Goal: Transaction & Acquisition: Book appointment/travel/reservation

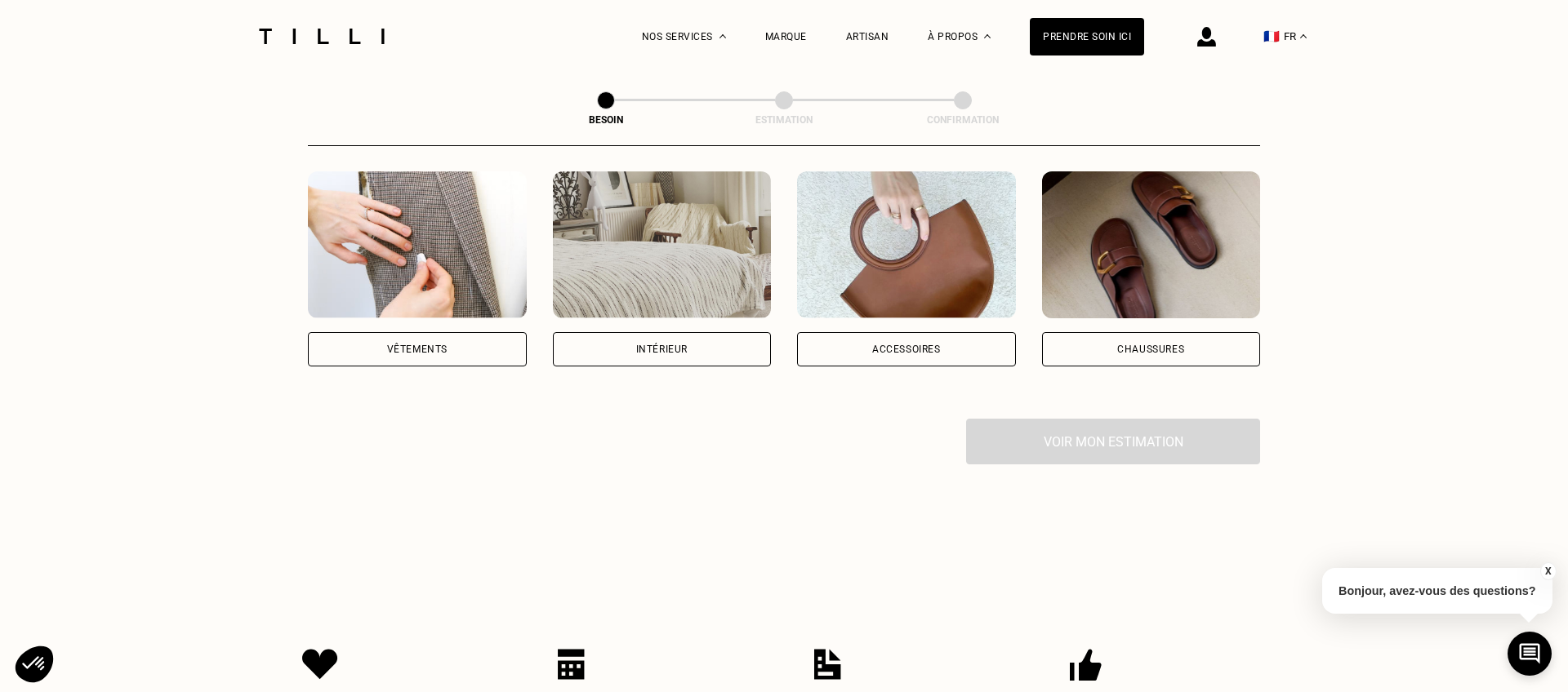
click at [1072, 424] on div "Voir mon estimation" at bounding box center [783, 441] width 952 height 46
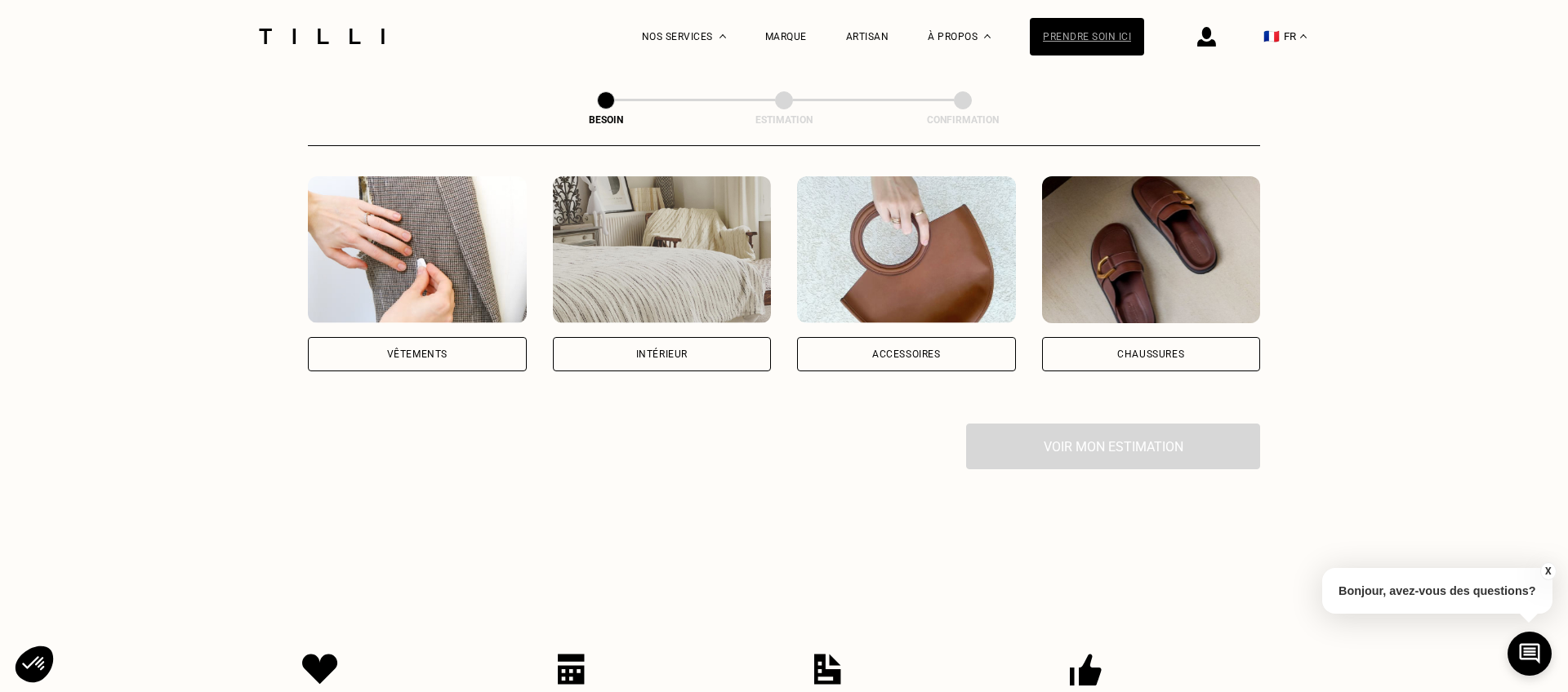
click at [1073, 40] on div "Prendre soin ici" at bounding box center [1086, 37] width 114 height 38
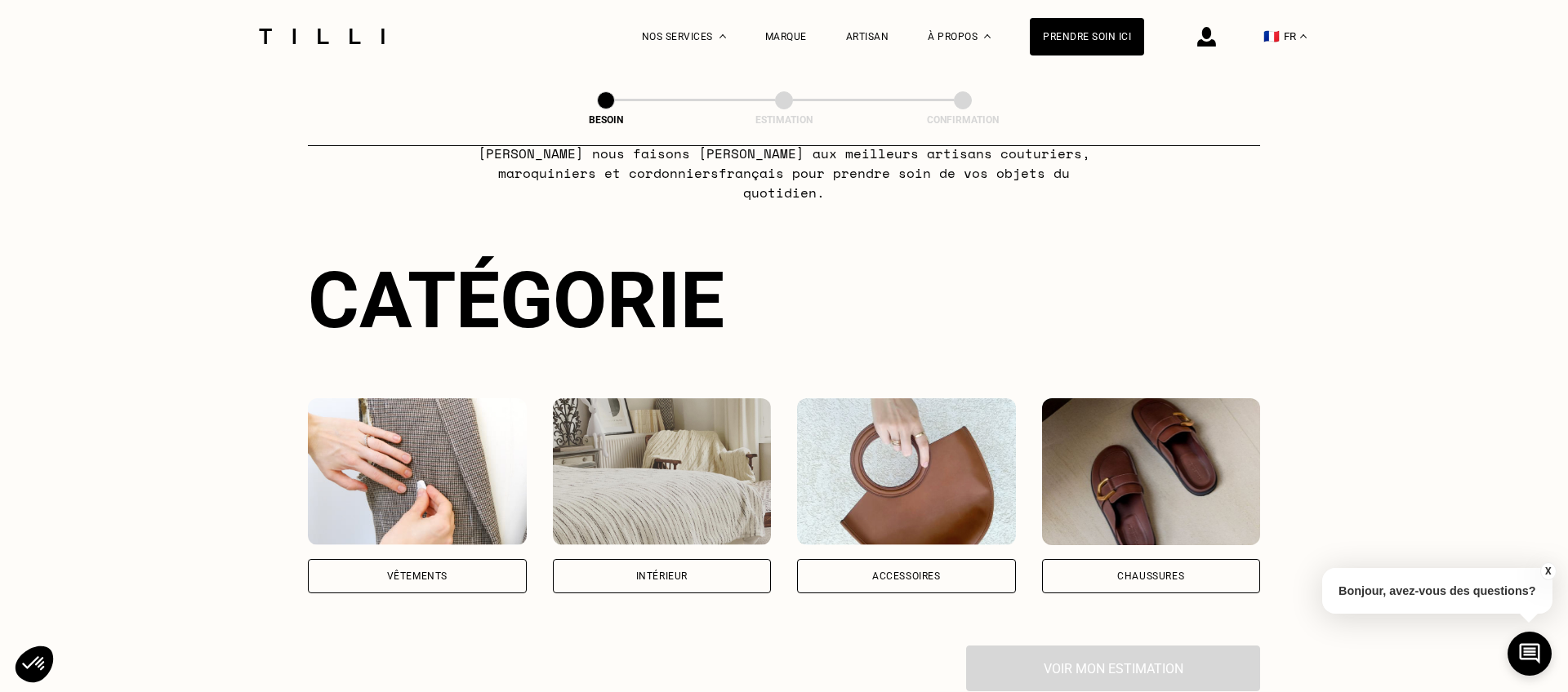
scroll to position [92, 0]
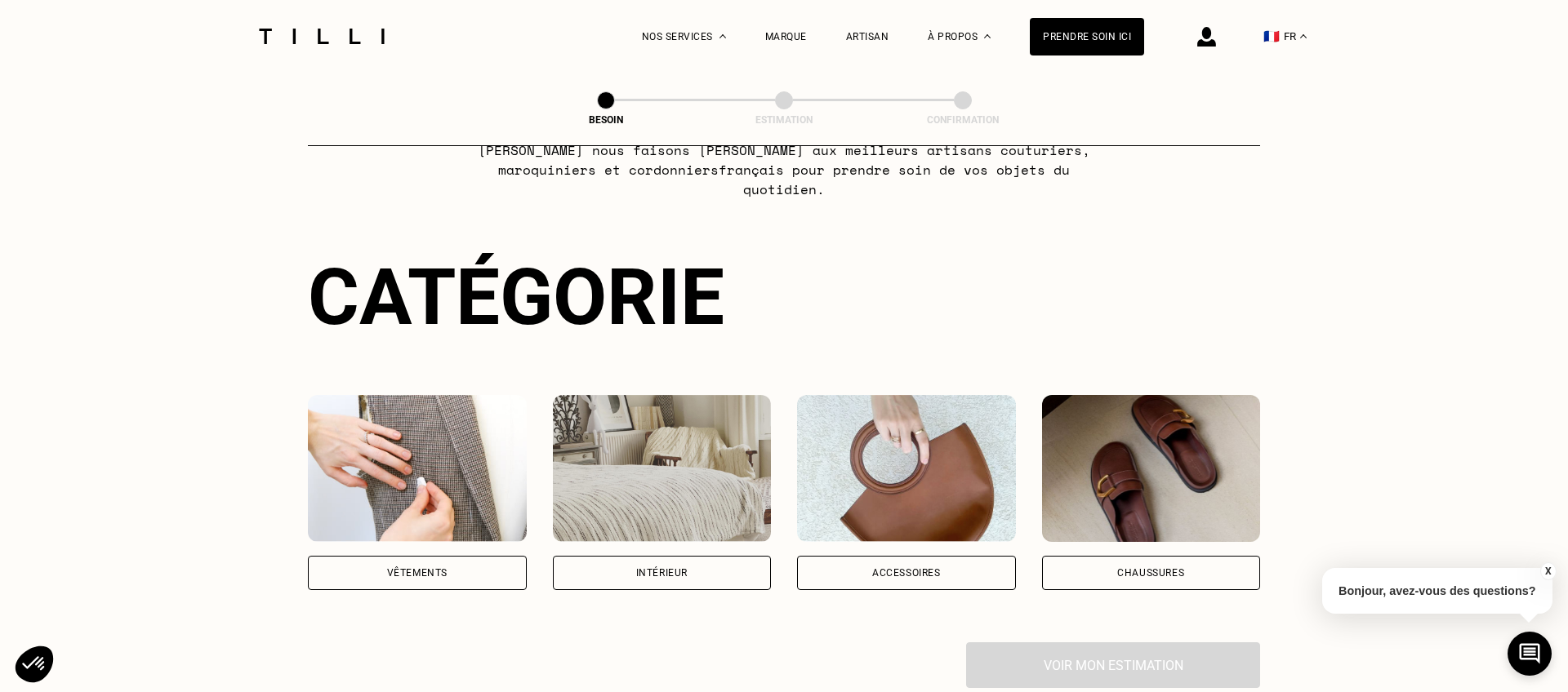
click at [691, 556] on div "Intérieur" at bounding box center [662, 572] width 219 height 34
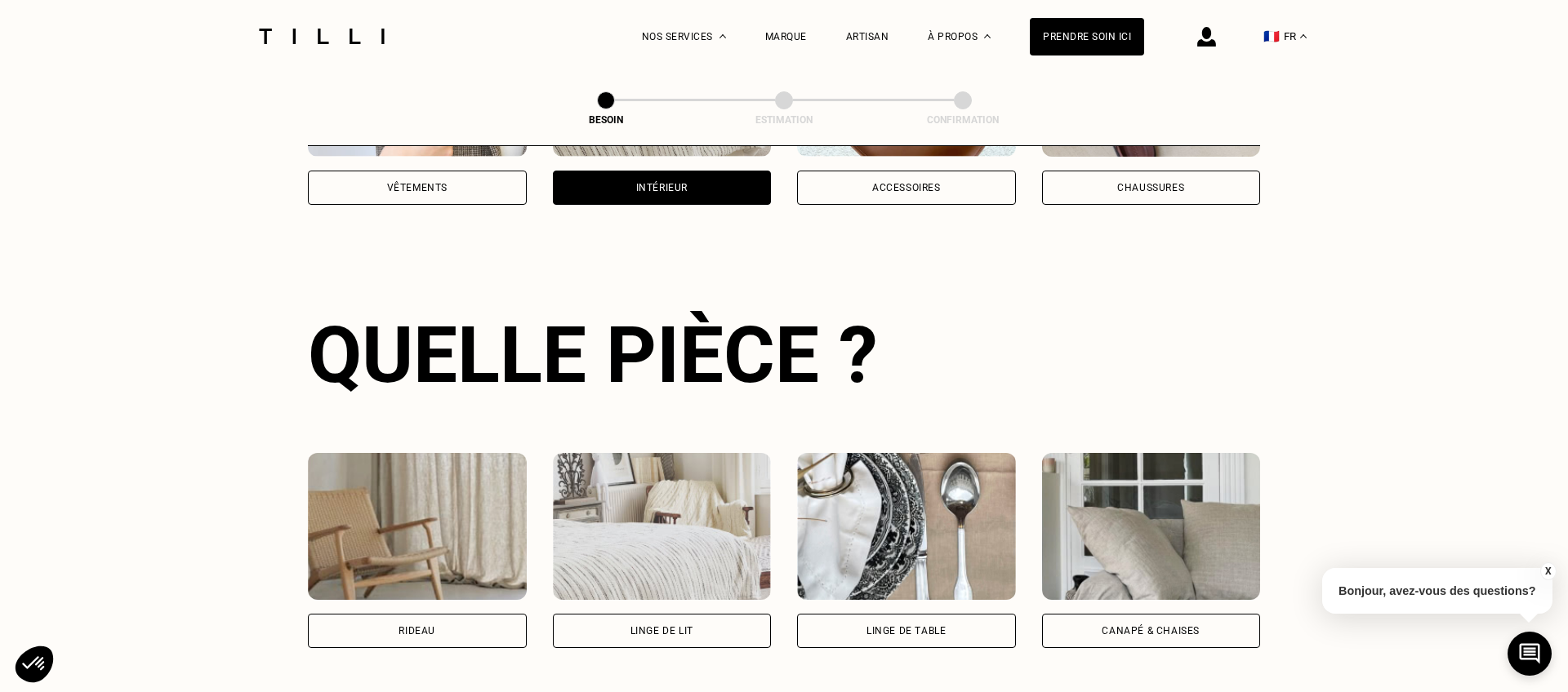
scroll to position [531, 0]
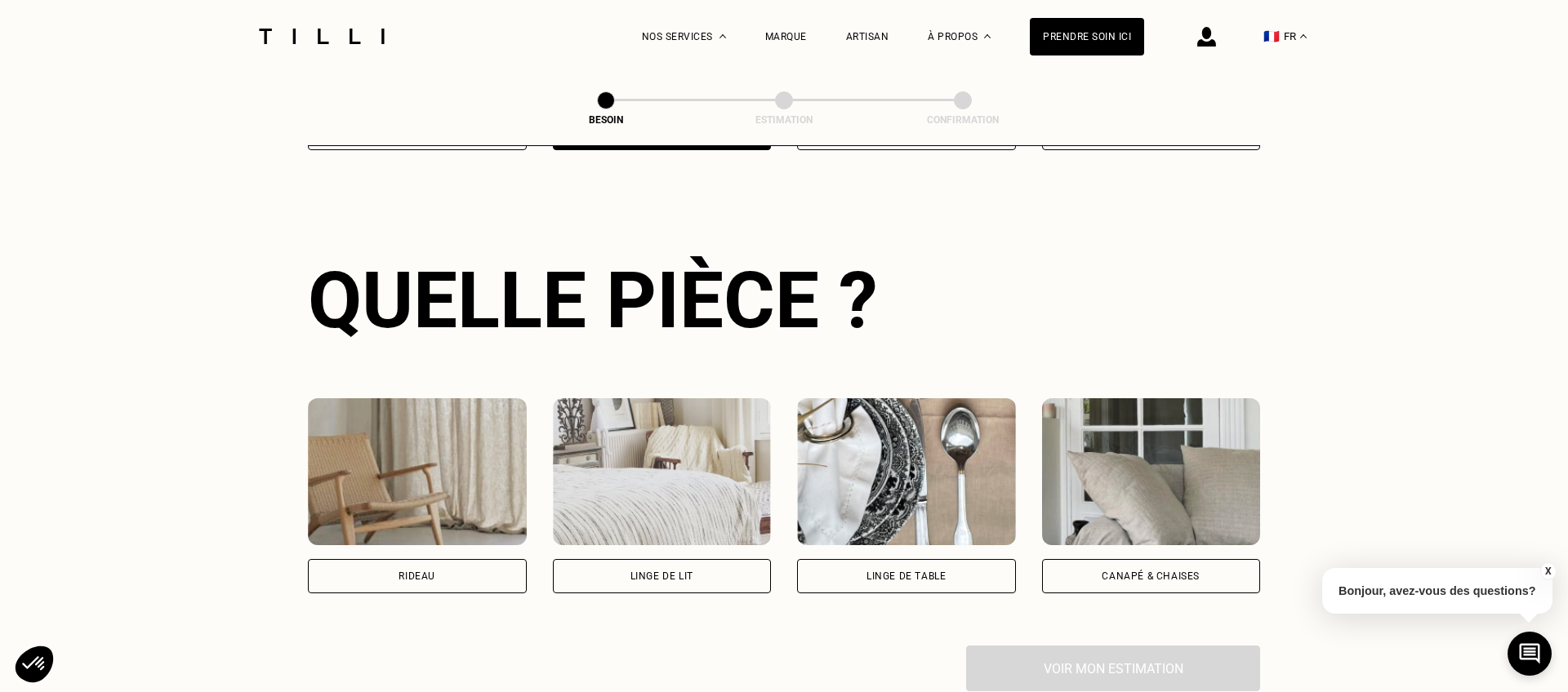
click at [487, 559] on div "Rideau" at bounding box center [417, 576] width 219 height 34
select select "FR"
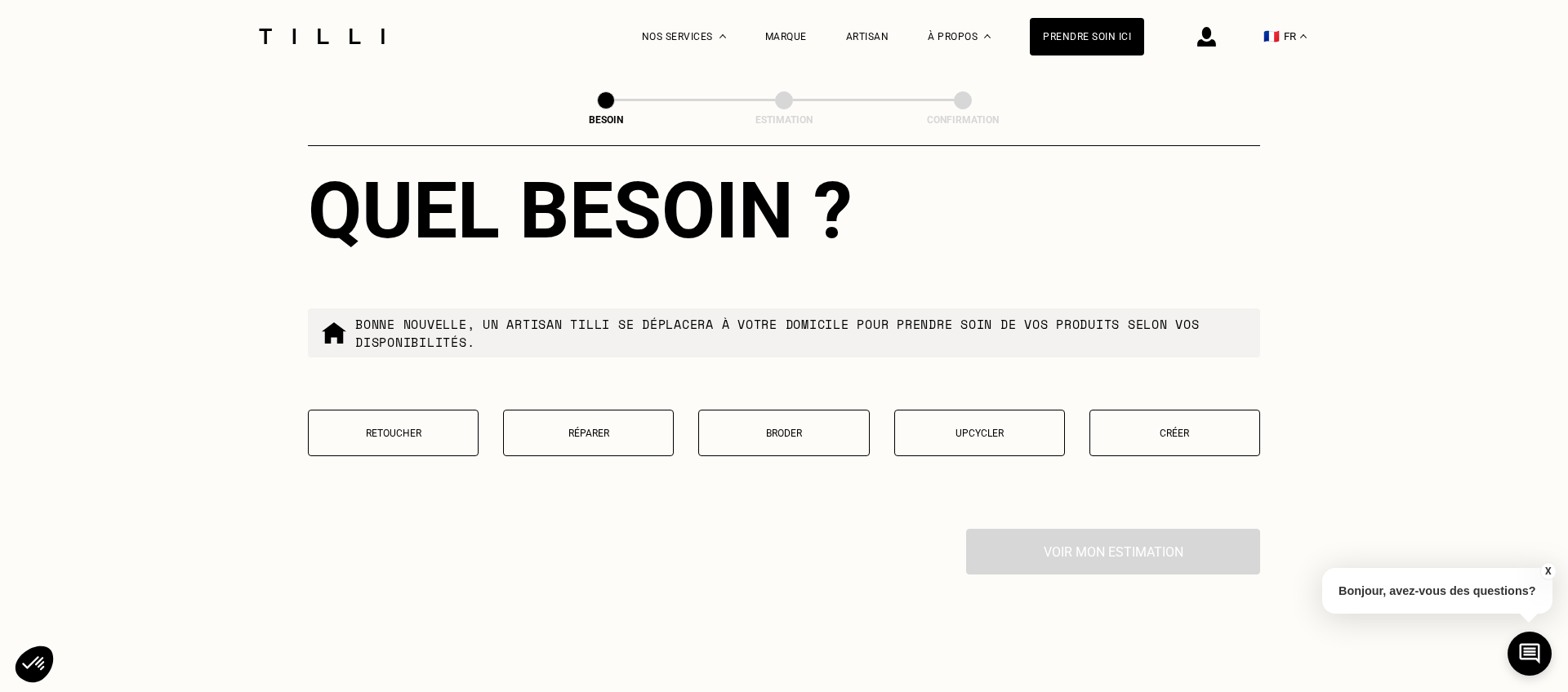
scroll to position [1470, 0]
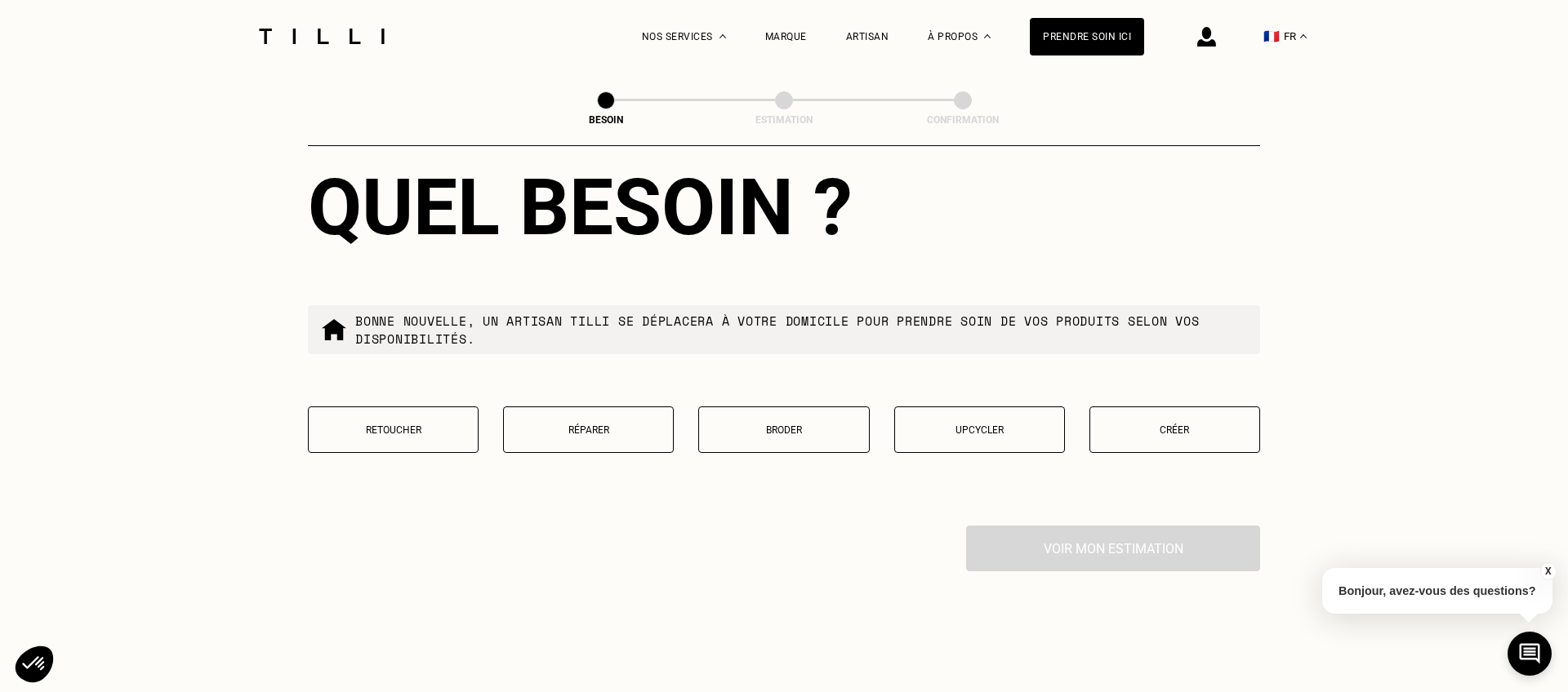
click at [414, 425] on p "Retoucher" at bounding box center [393, 430] width 153 height 11
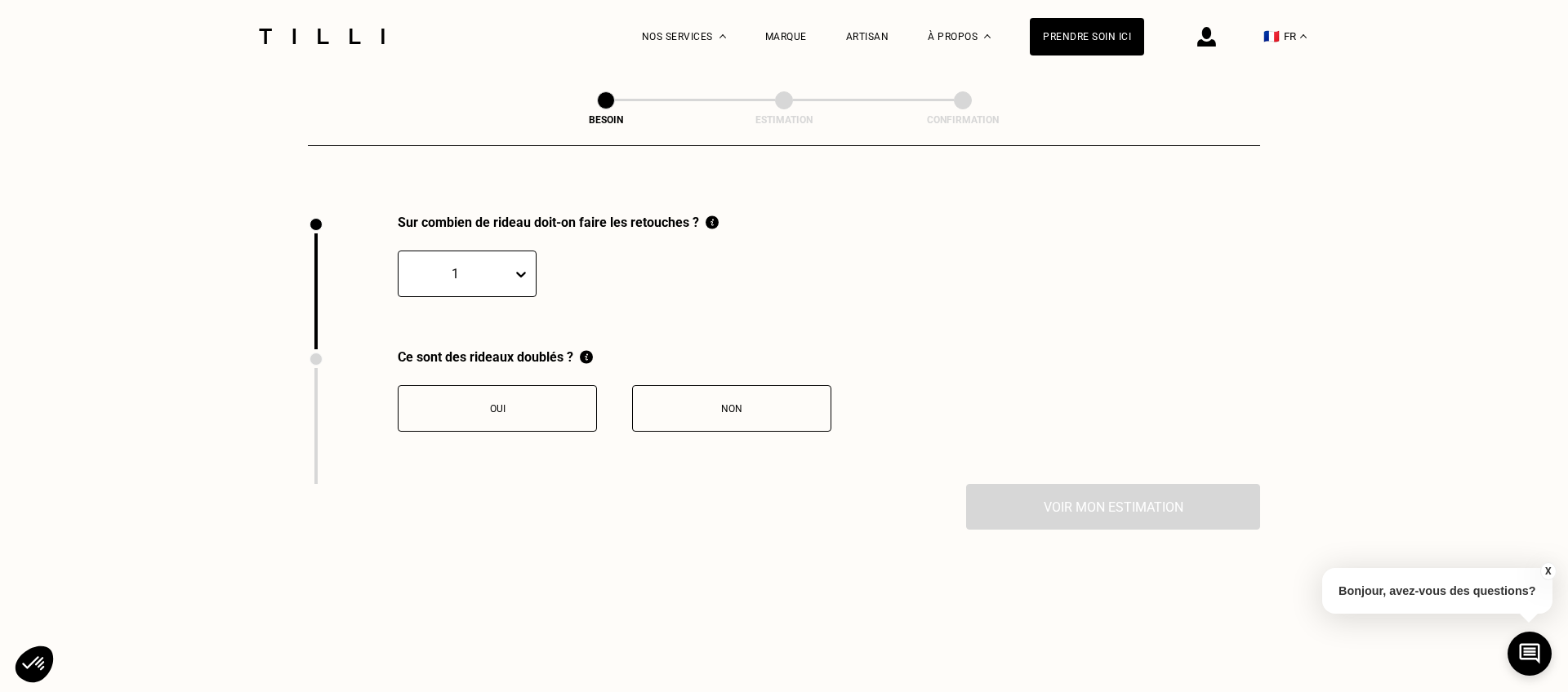
scroll to position [1794, 0]
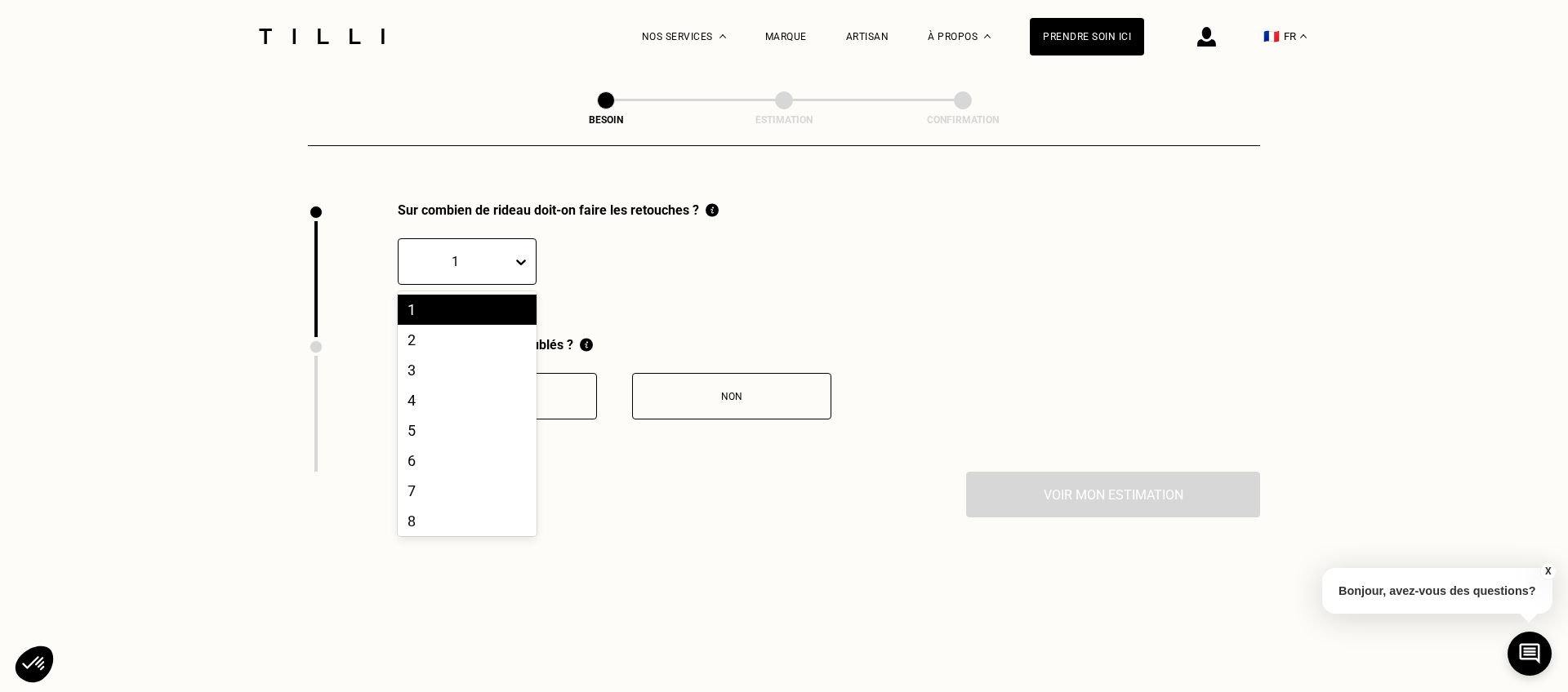
click at [519, 254] on icon at bounding box center [521, 262] width 16 height 16
drag, startPoint x: 481, startPoint y: 373, endPoint x: 477, endPoint y: 361, distance: 12.6
click at [481, 385] on div "4" at bounding box center [467, 400] width 139 height 30
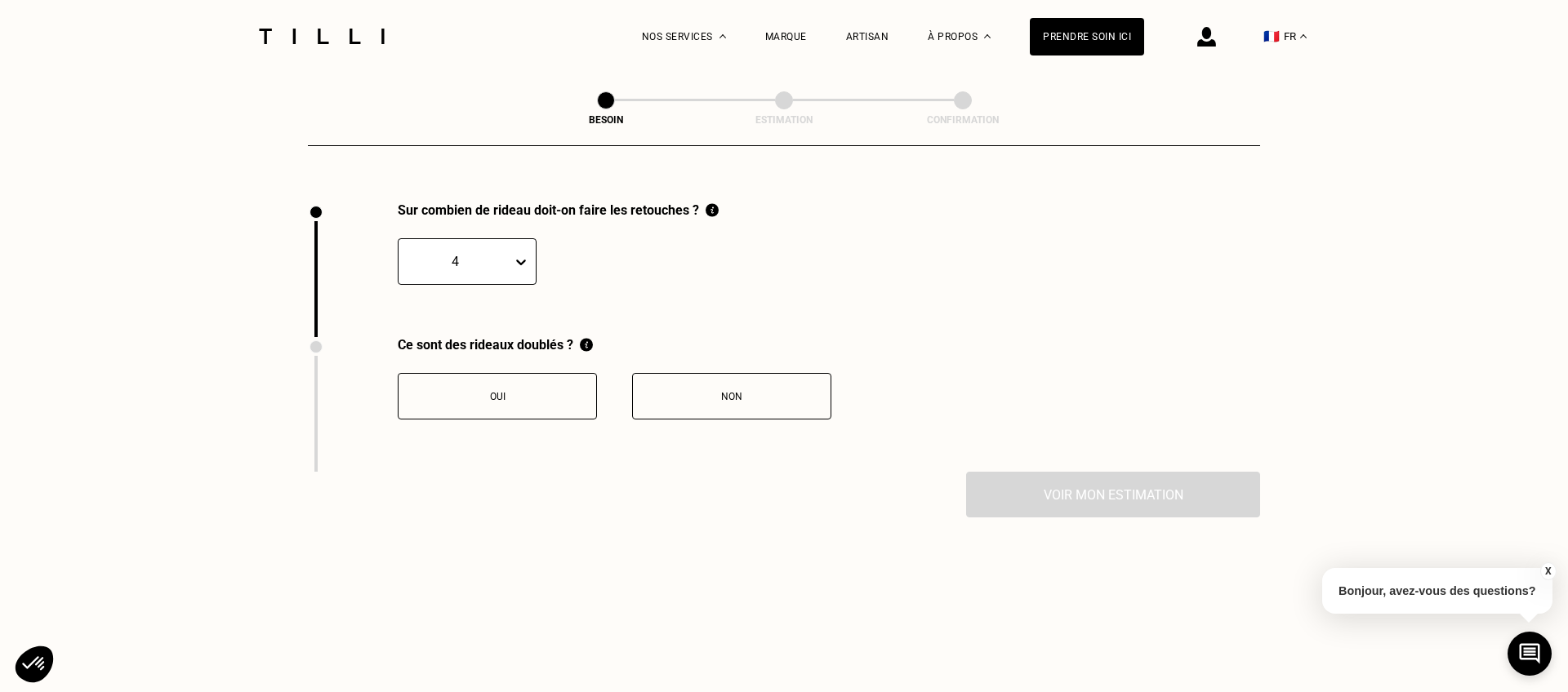
click at [753, 387] on button "Non" at bounding box center [732, 395] width 200 height 47
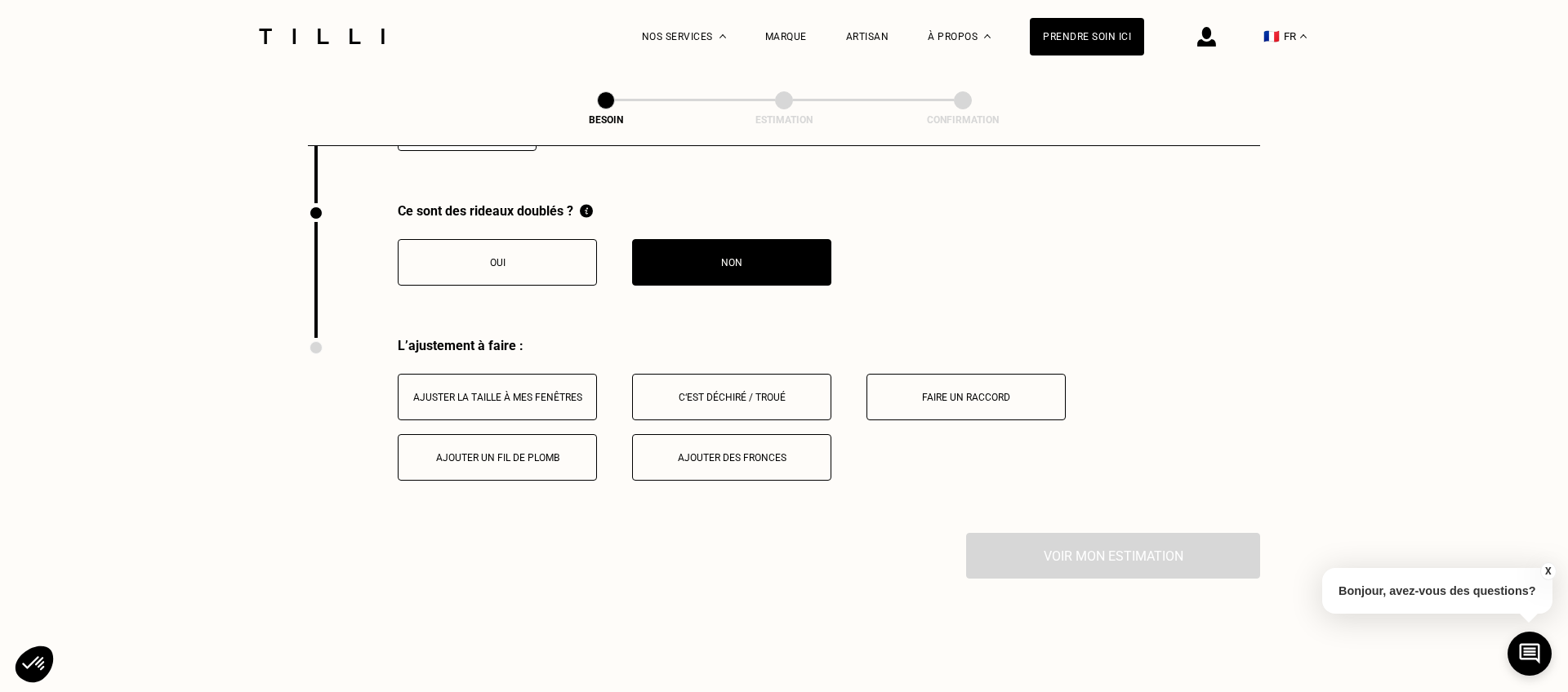
scroll to position [2063, 0]
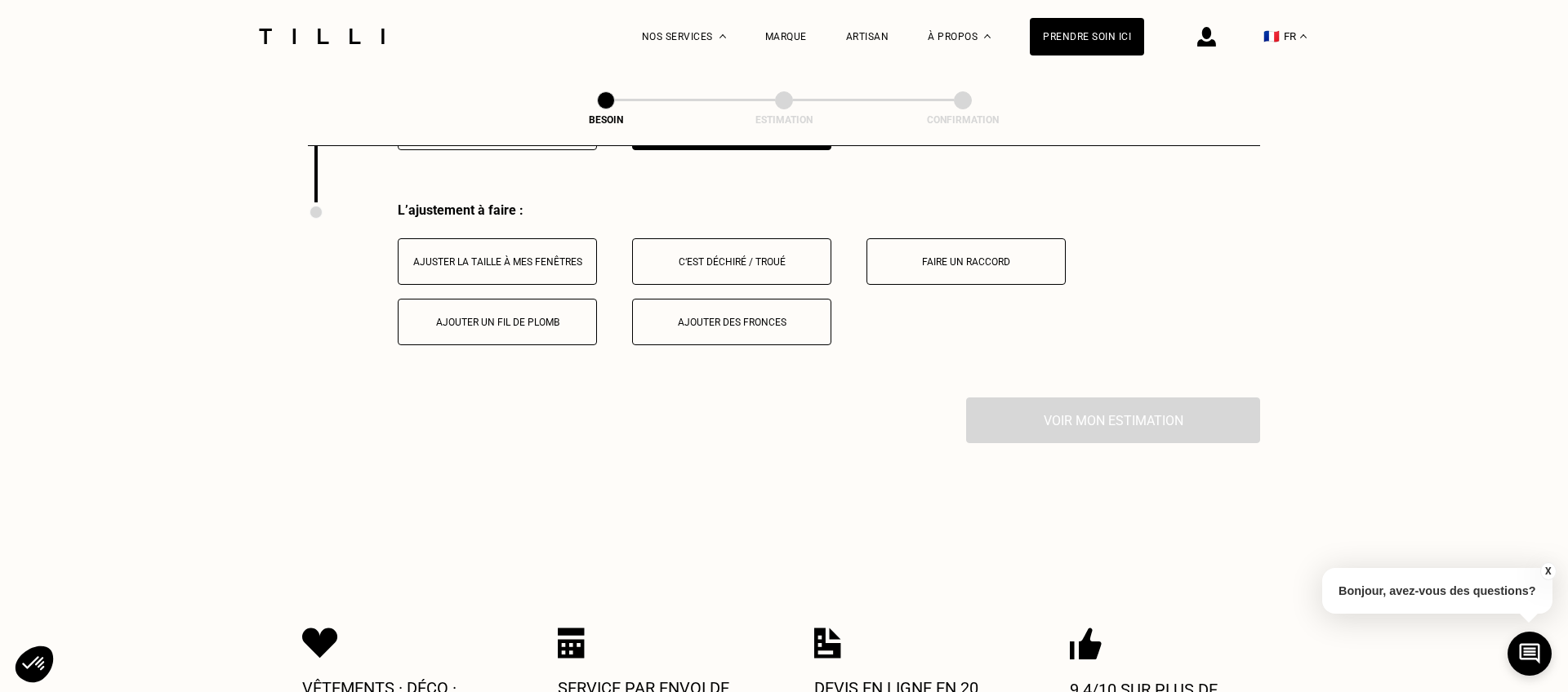
click at [540, 254] on button "Ajuster la taille à mes fenêtres" at bounding box center [497, 261] width 200 height 47
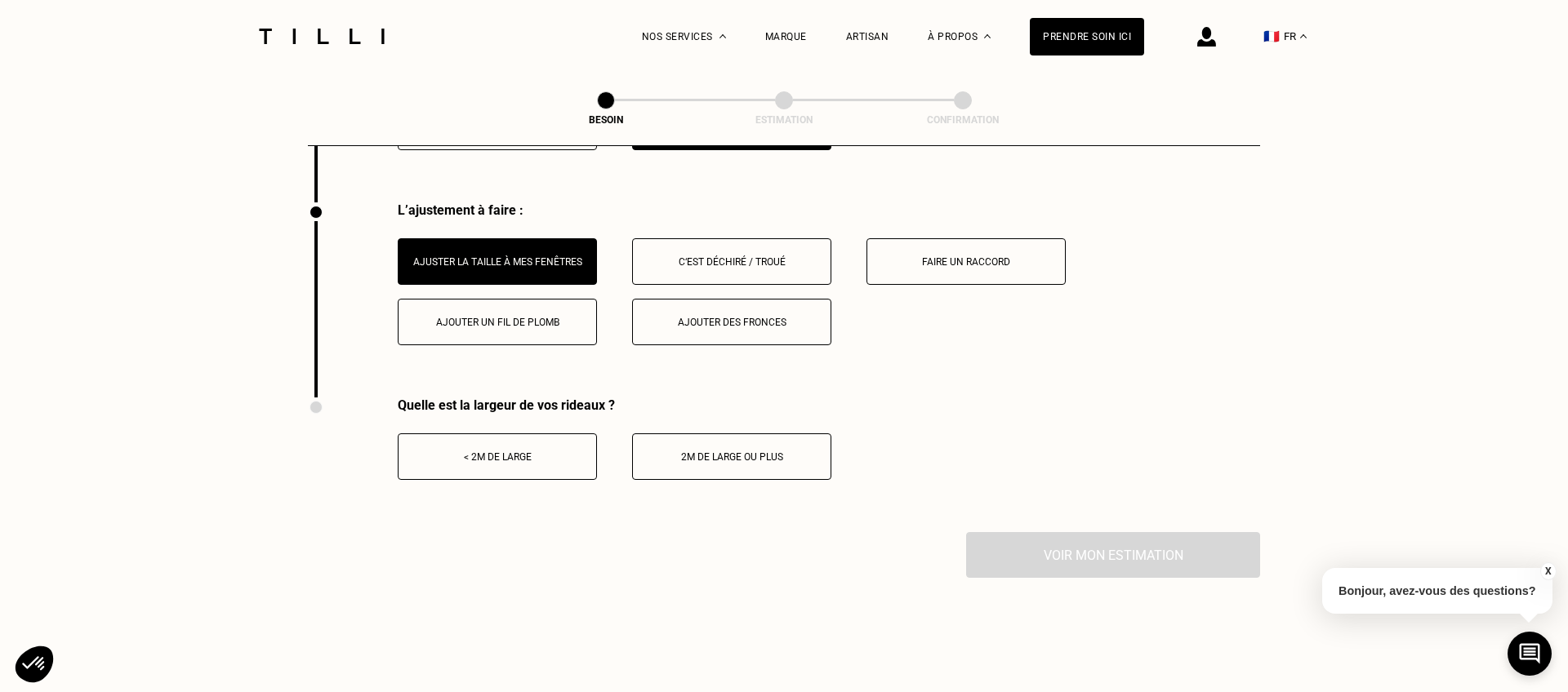
click at [543, 444] on button "< 2m de large" at bounding box center [497, 456] width 200 height 47
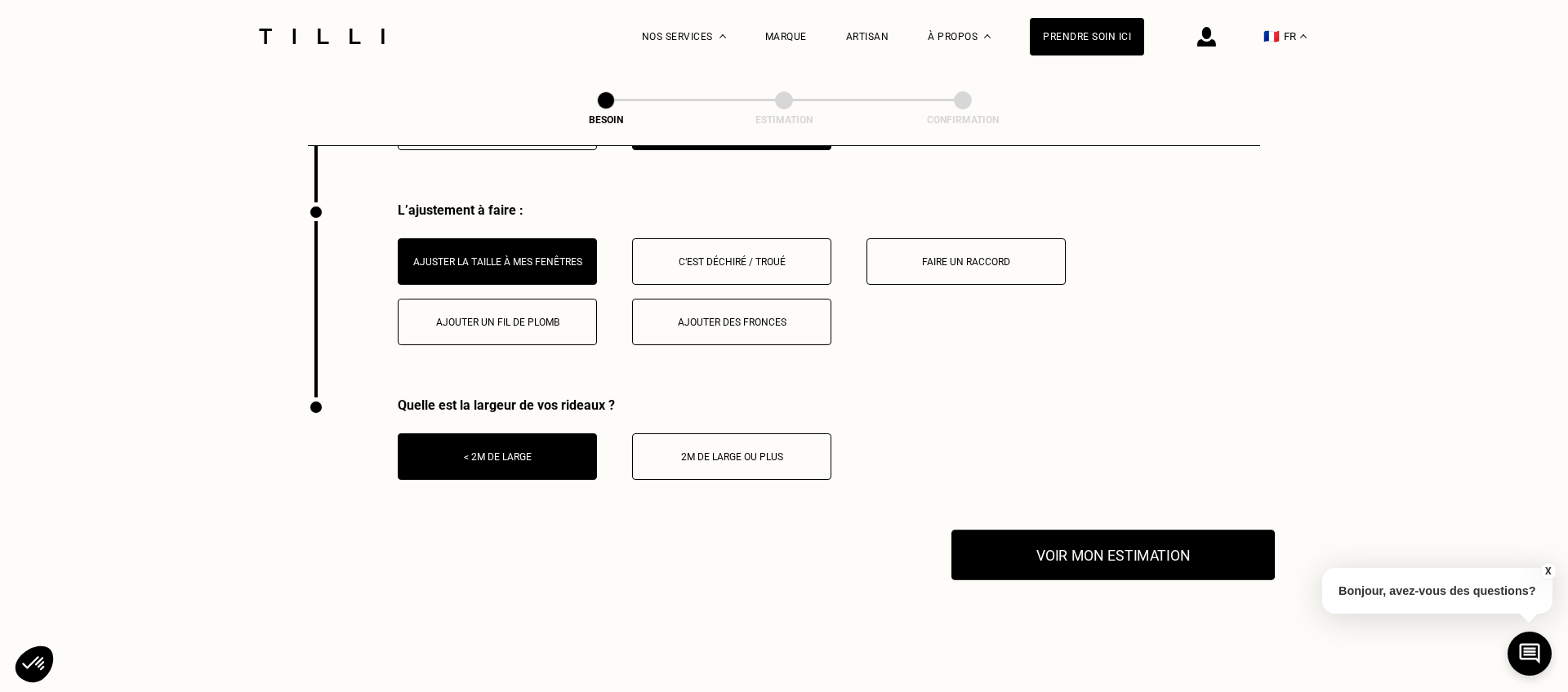
click at [1053, 539] on button "Voir mon estimation" at bounding box center [1113, 555] width 323 height 50
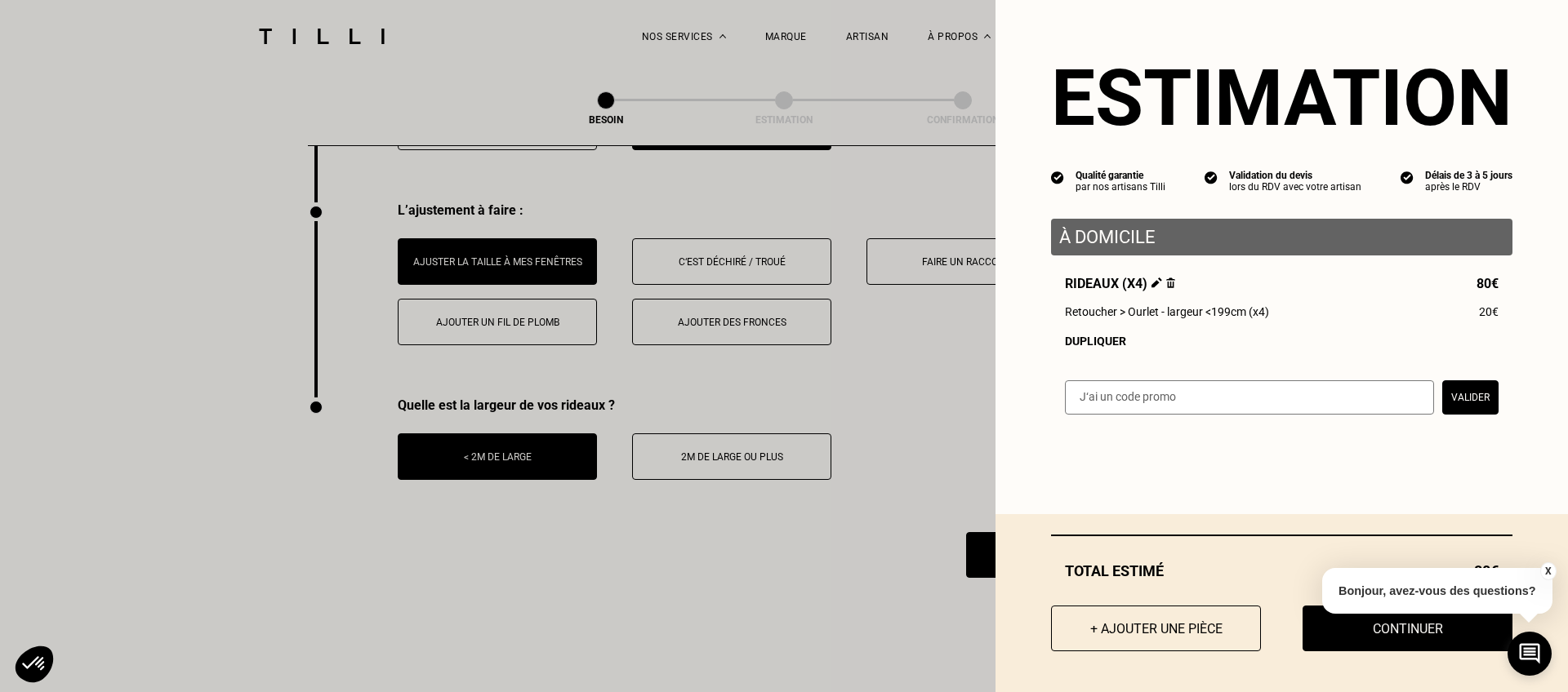
click at [1551, 572] on button "X" at bounding box center [1547, 571] width 16 height 18
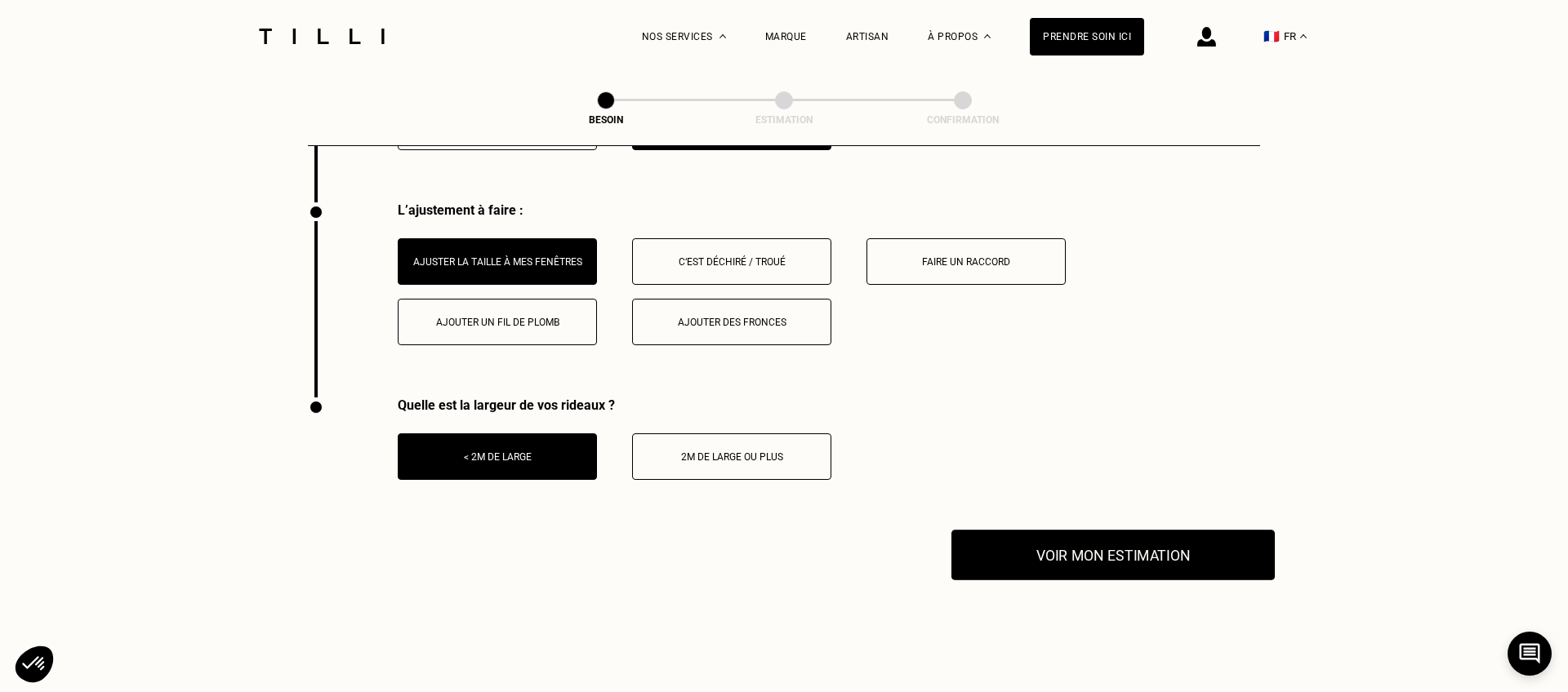
click at [1223, 553] on button "Voir mon estimation" at bounding box center [1113, 555] width 323 height 50
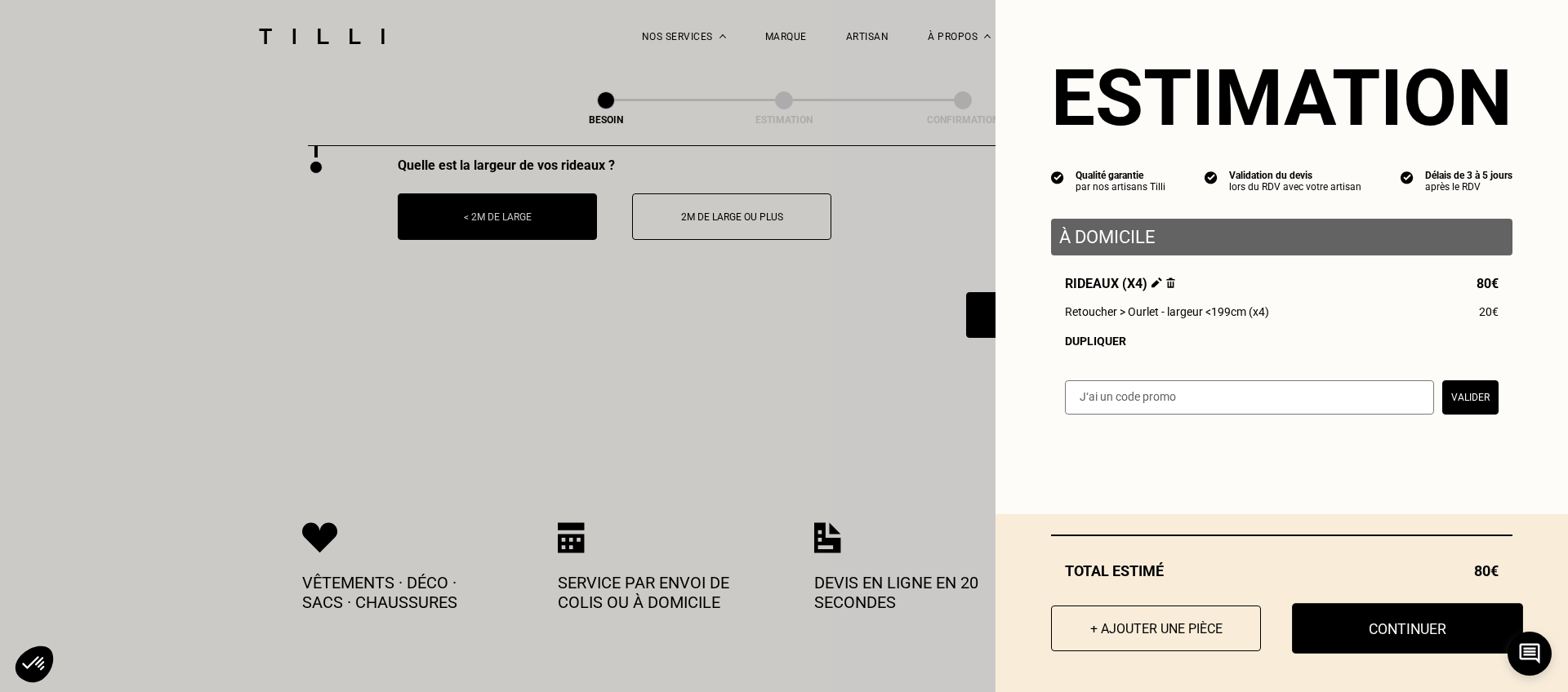
scroll to position [2307, 0]
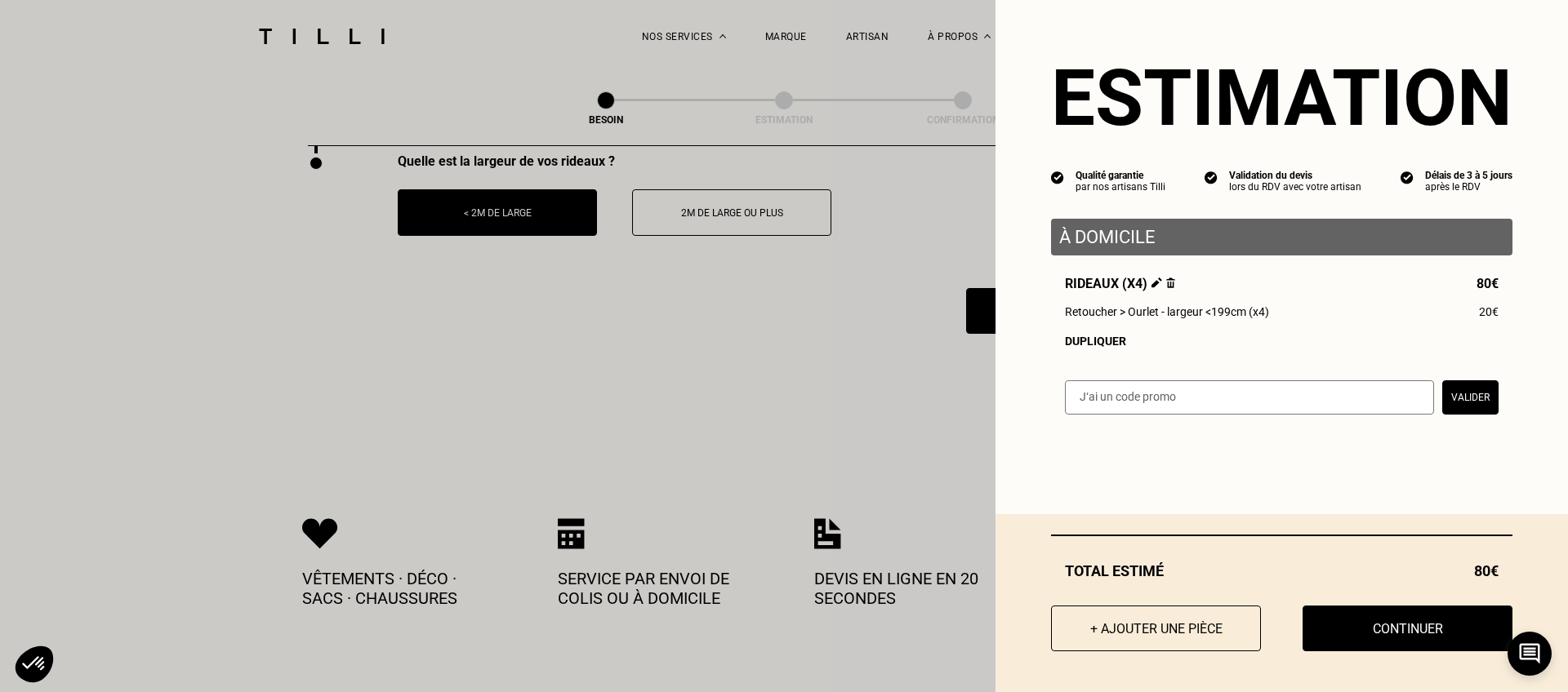
click at [1440, 638] on button "Continuer" at bounding box center [1407, 628] width 210 height 46
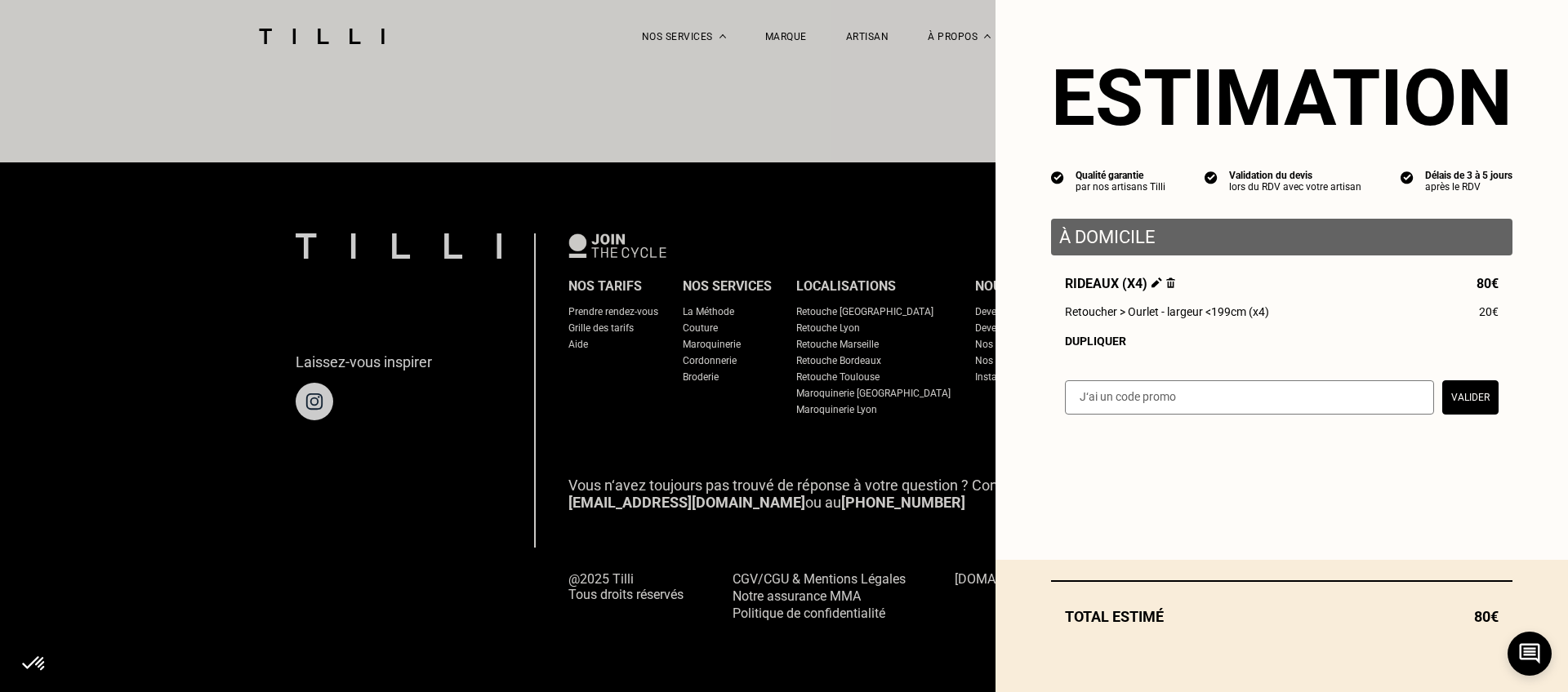
scroll to position [954, 0]
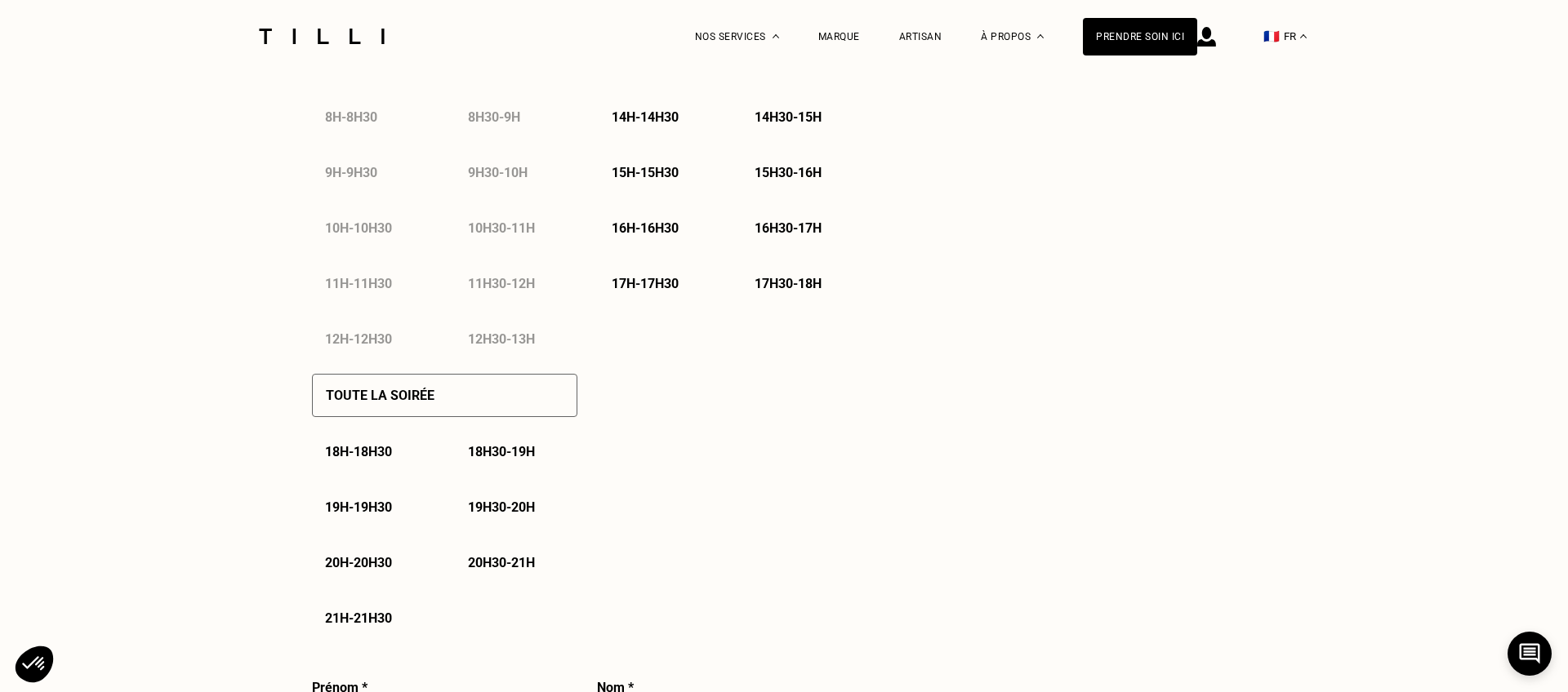
select select "FR"
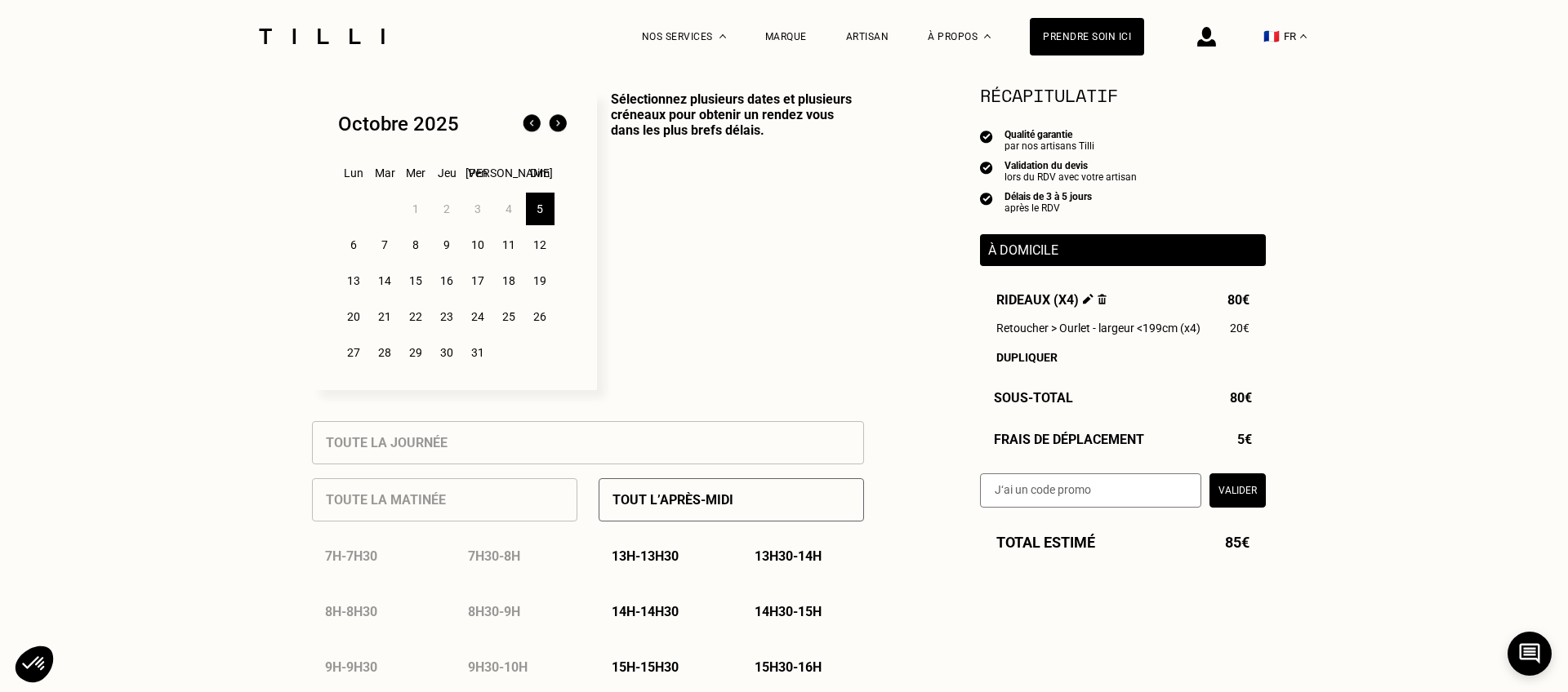
scroll to position [409, 0]
click at [485, 243] on div "10" at bounding box center [477, 246] width 28 height 33
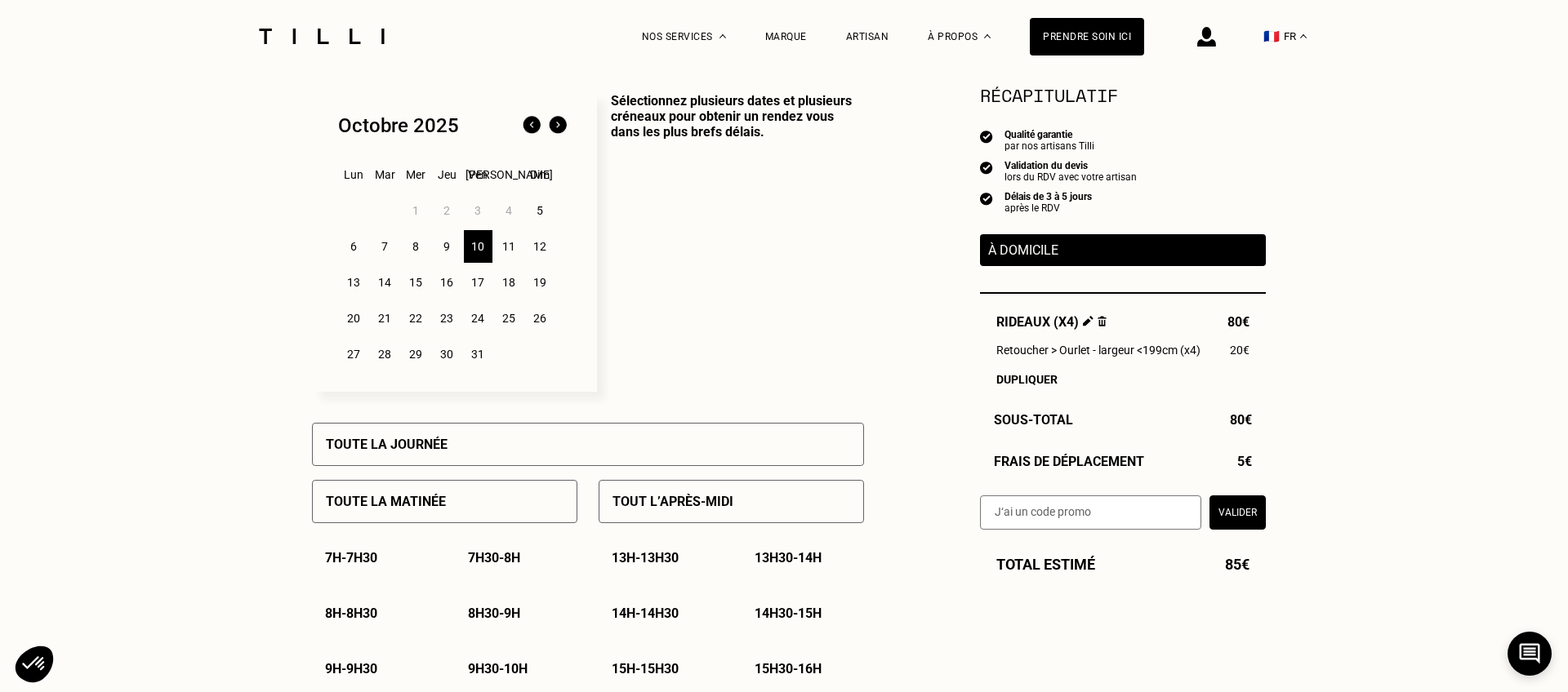
scroll to position [405, 0]
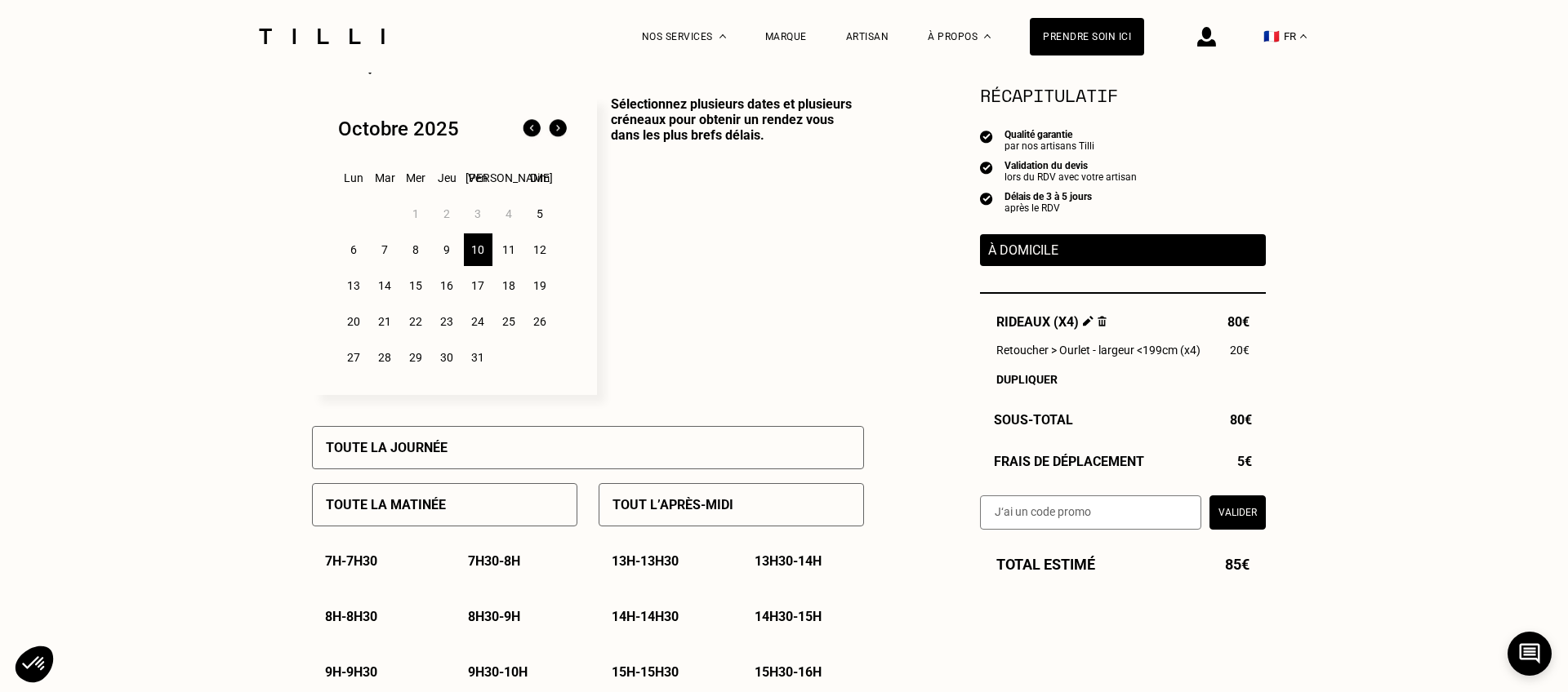
click at [506, 446] on div "Toute la journée" at bounding box center [588, 447] width 552 height 43
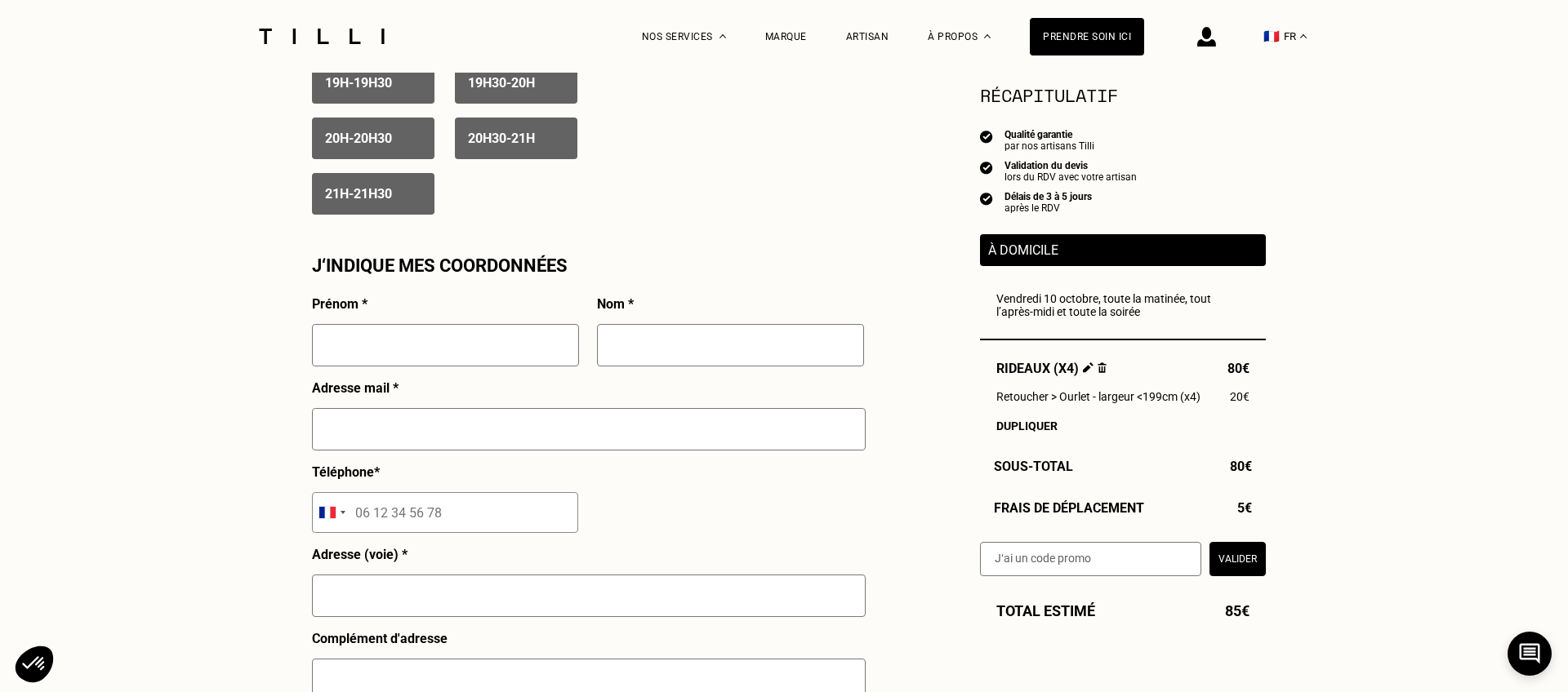
scroll to position [1327, 0]
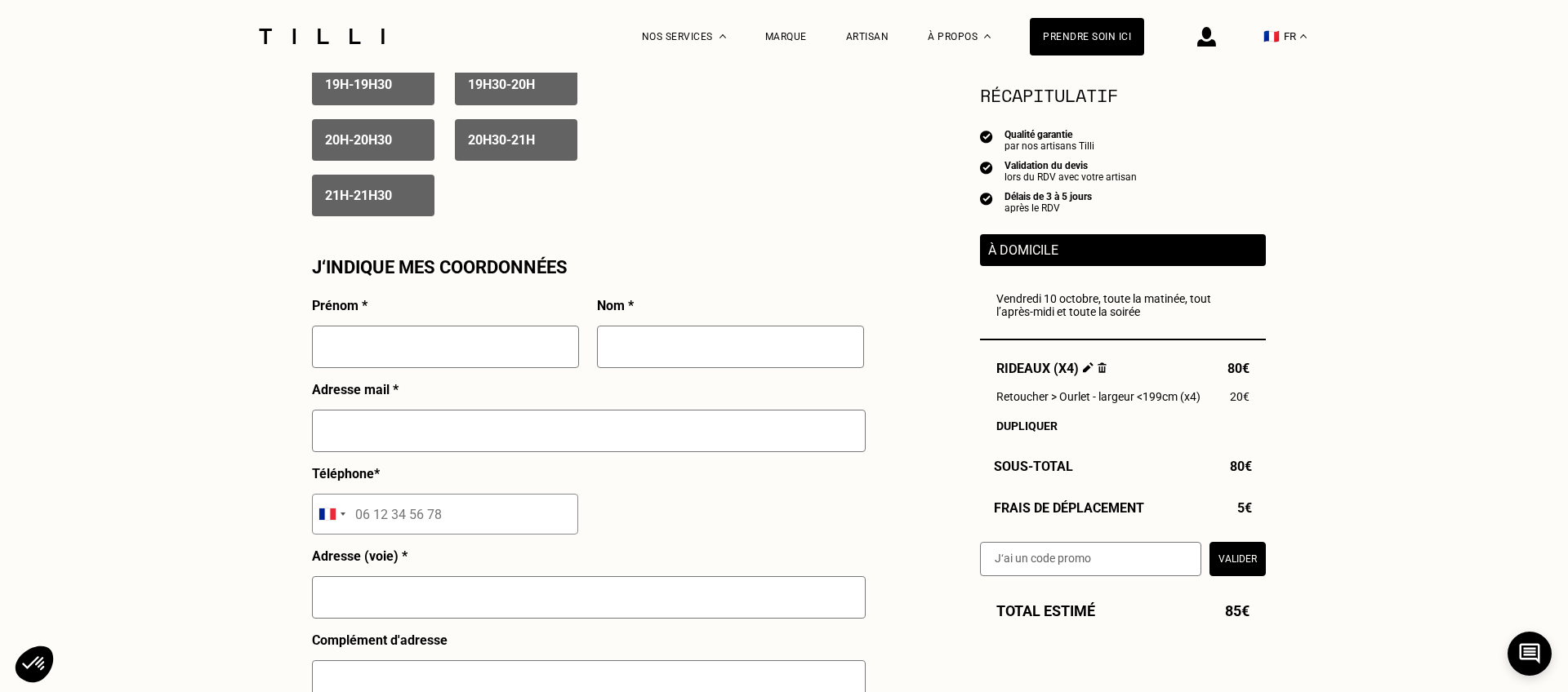
click at [336, 359] on input "text" at bounding box center [446, 347] width 267 height 42
type input "Romain"
type input "Vauthier"
type input "06 78 03 18 65"
type input "19 avenue Félix Faure"
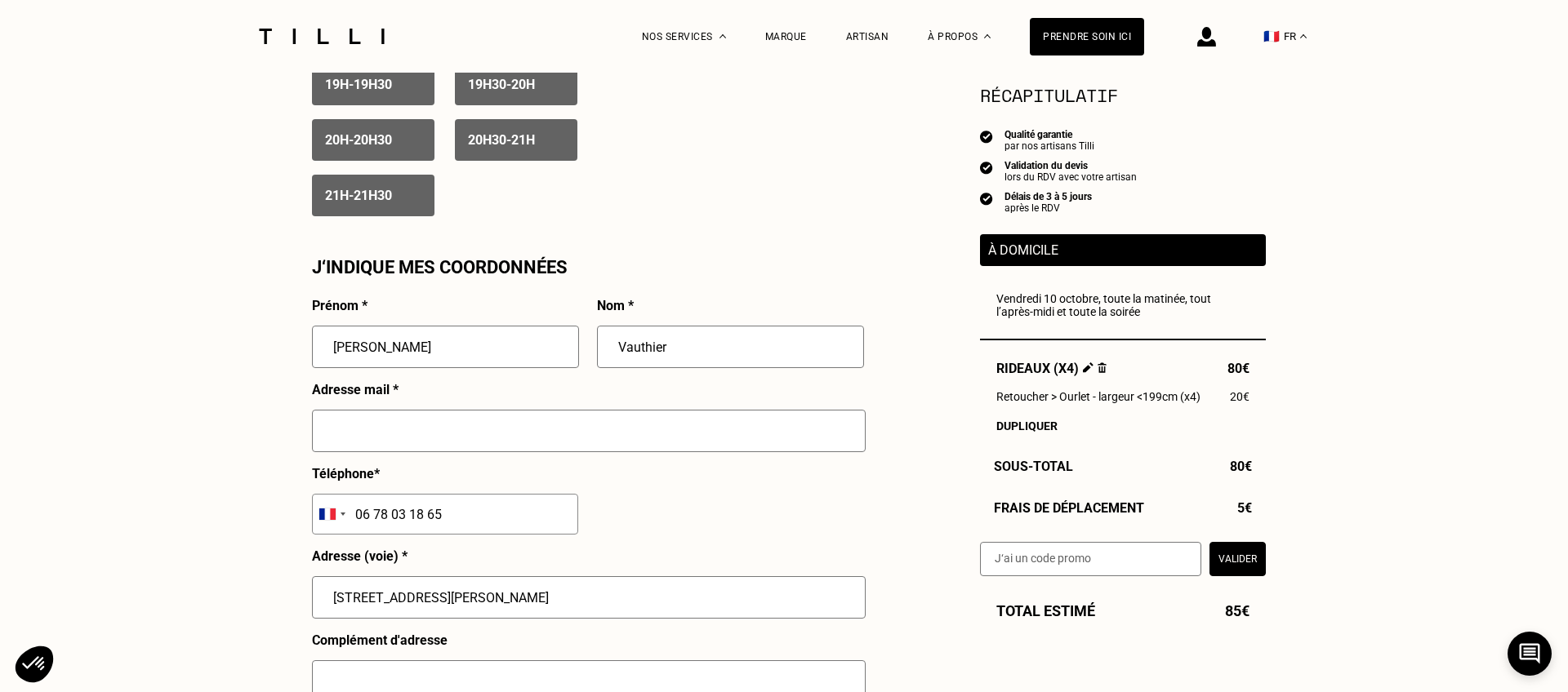
type input "LYON"
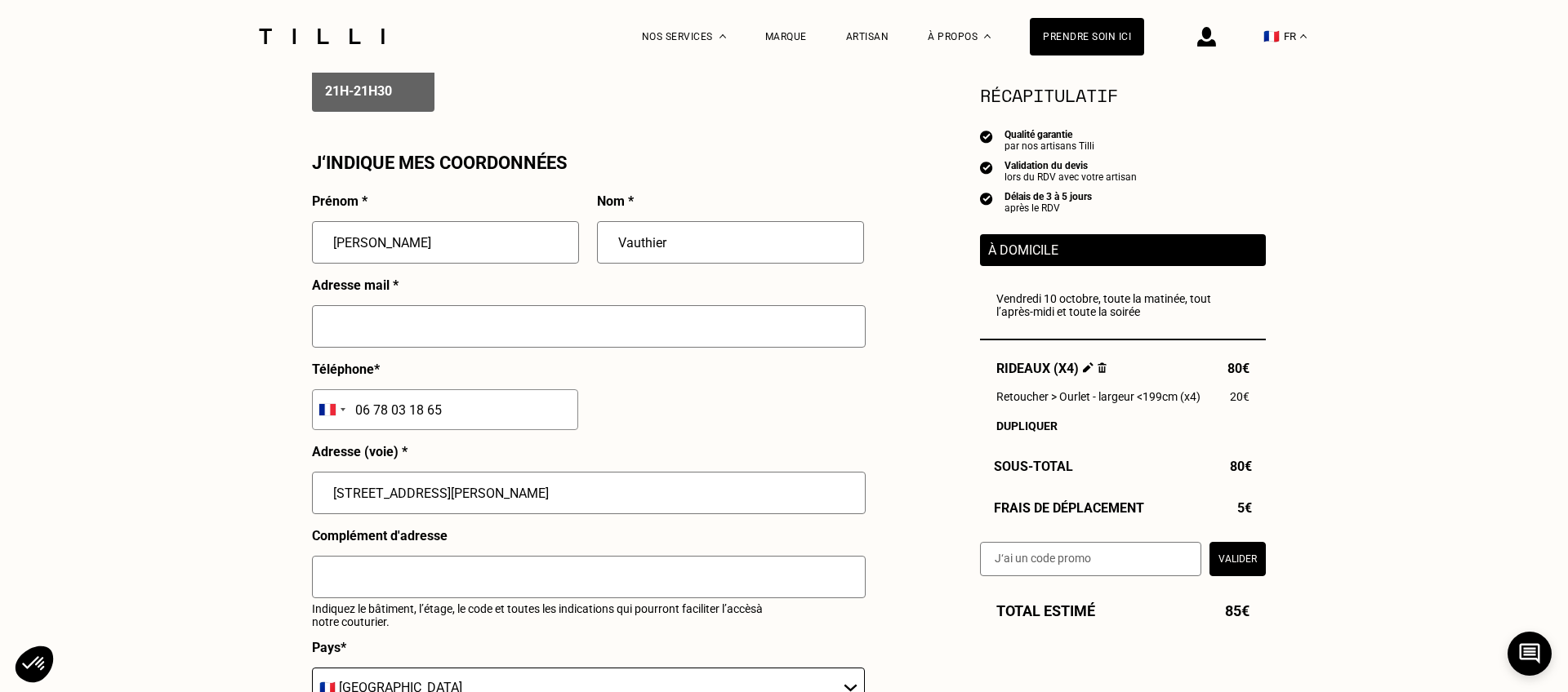
scroll to position [1436, 0]
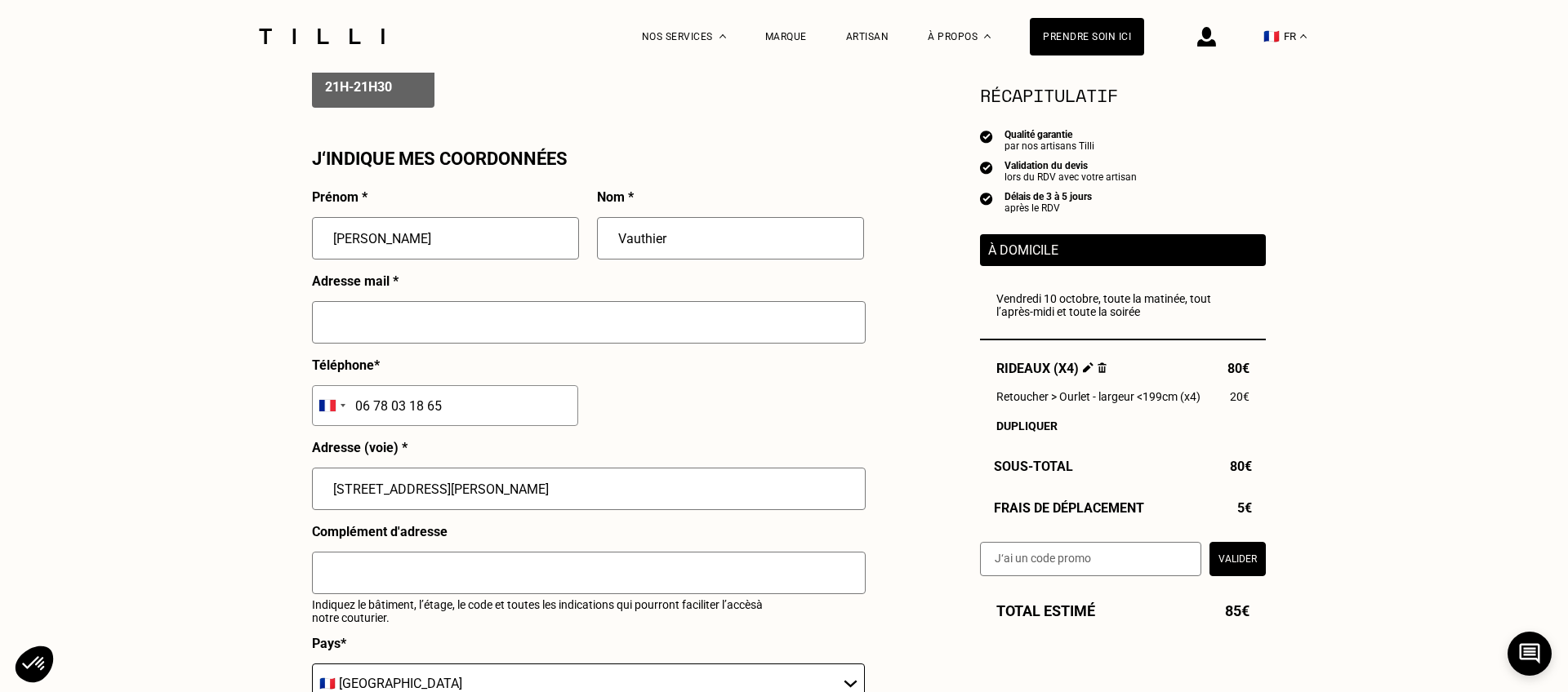
click at [423, 312] on input "text" at bounding box center [589, 322] width 553 height 42
type input "romainvauthier7@gmail.com"
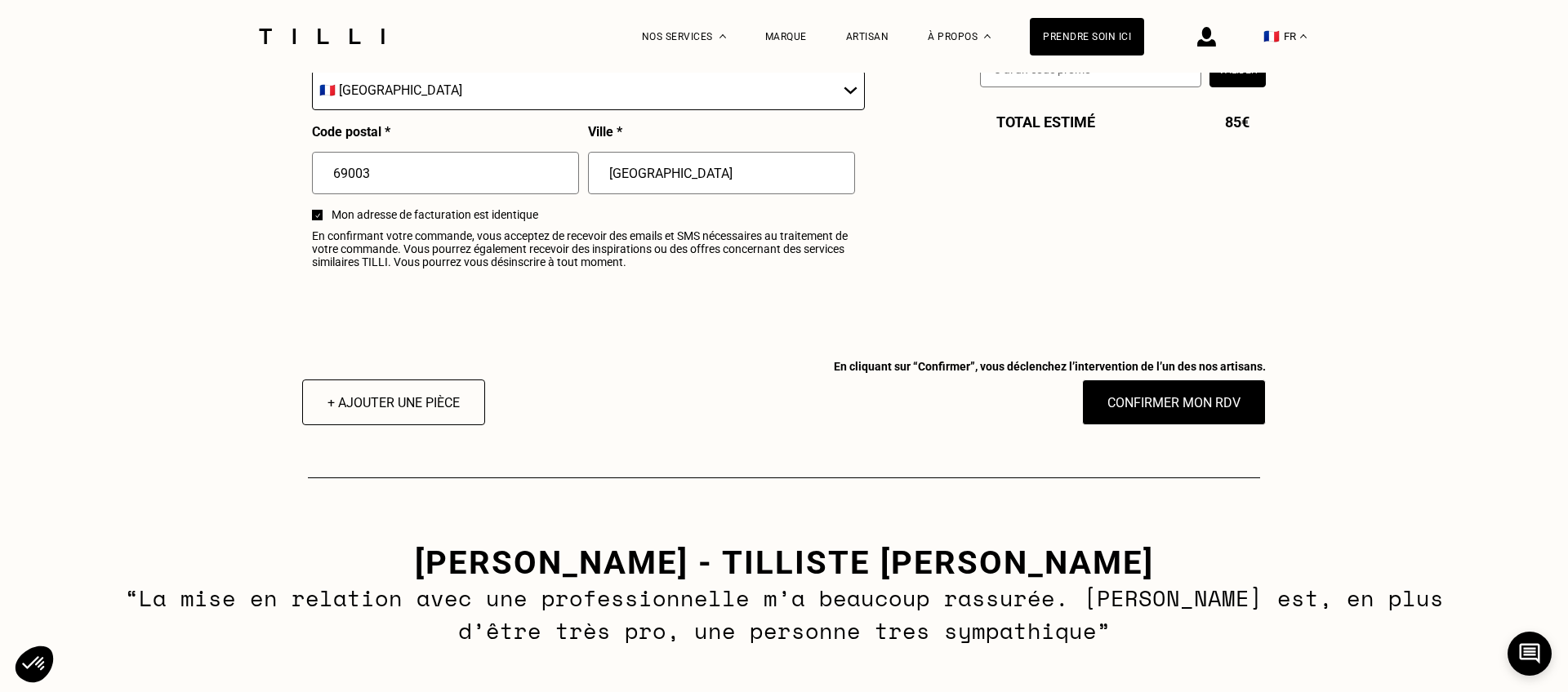
scroll to position [2022, 0]
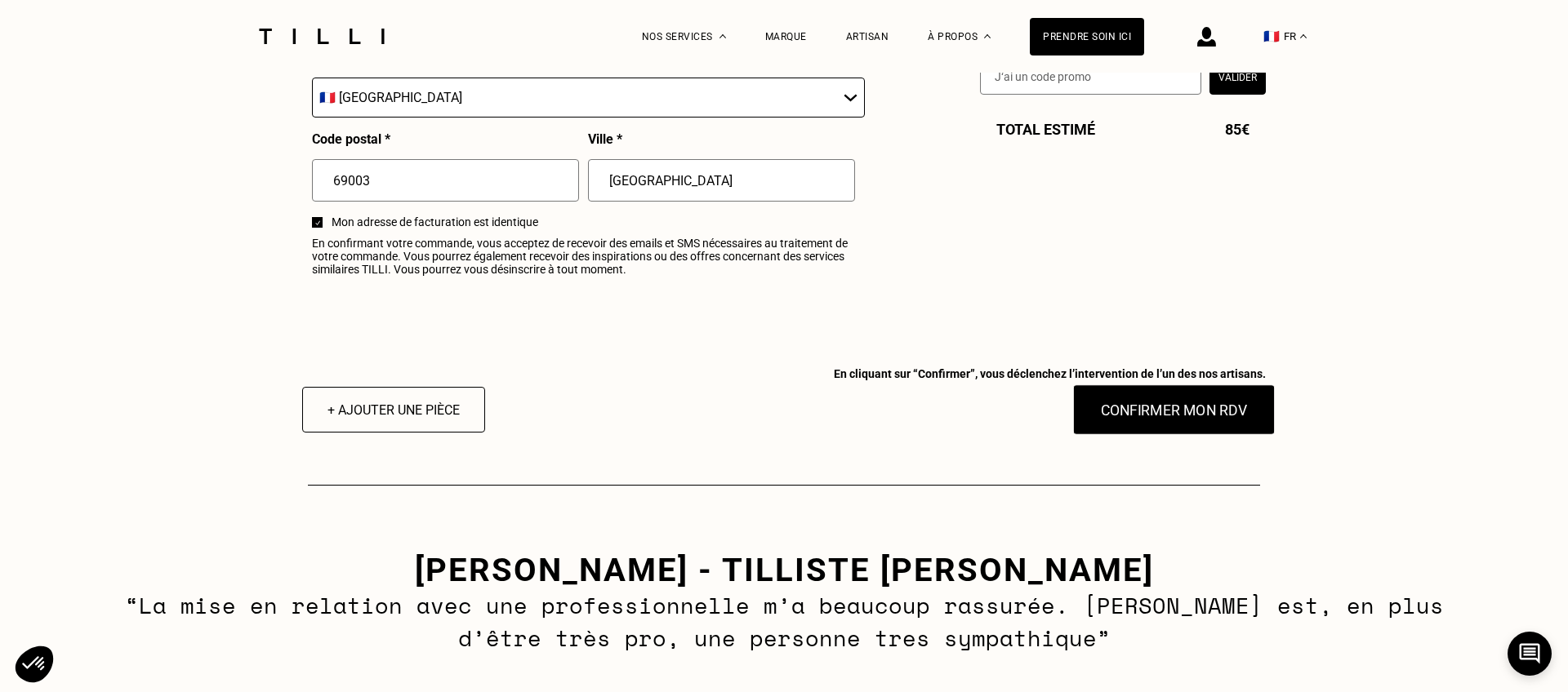
click at [1151, 408] on button "Confirmer mon RDV" at bounding box center [1173, 409] width 202 height 50
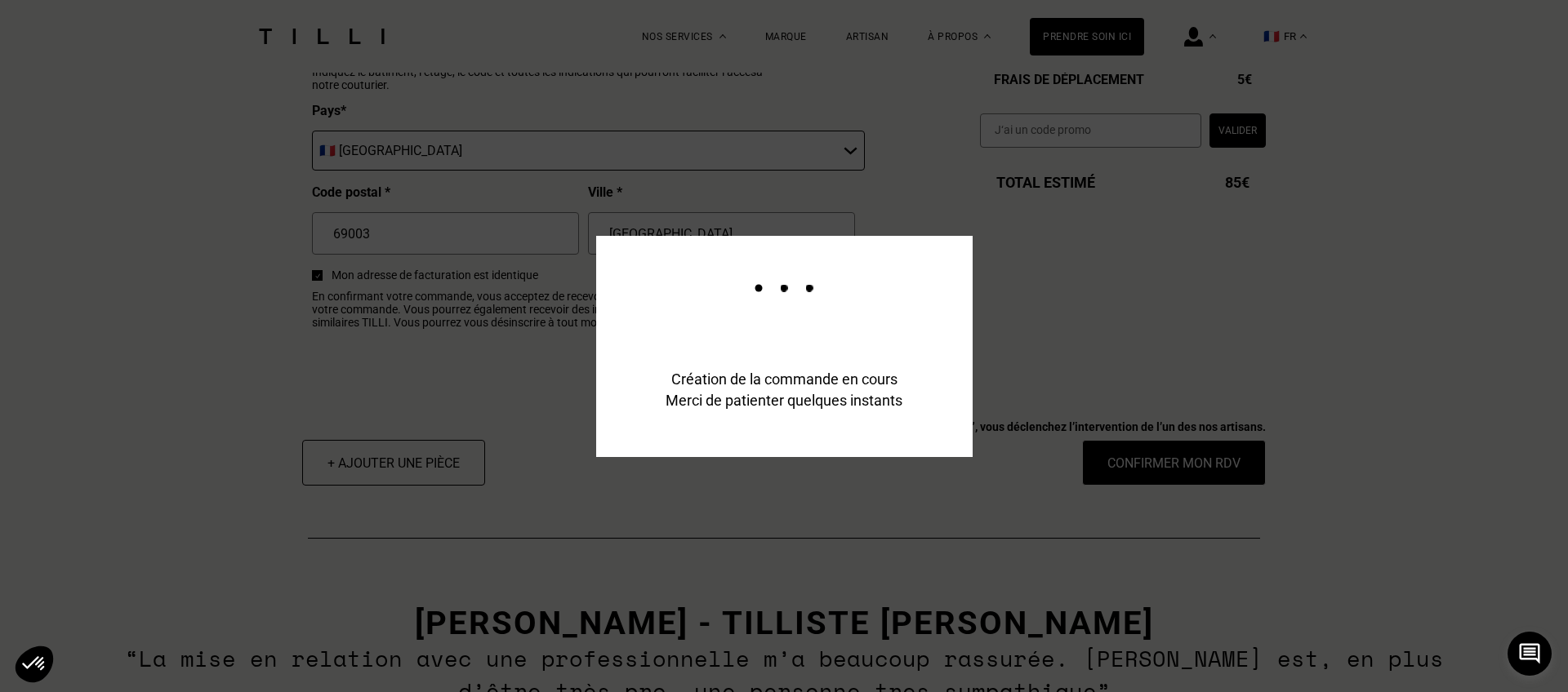
scroll to position [2046, 0]
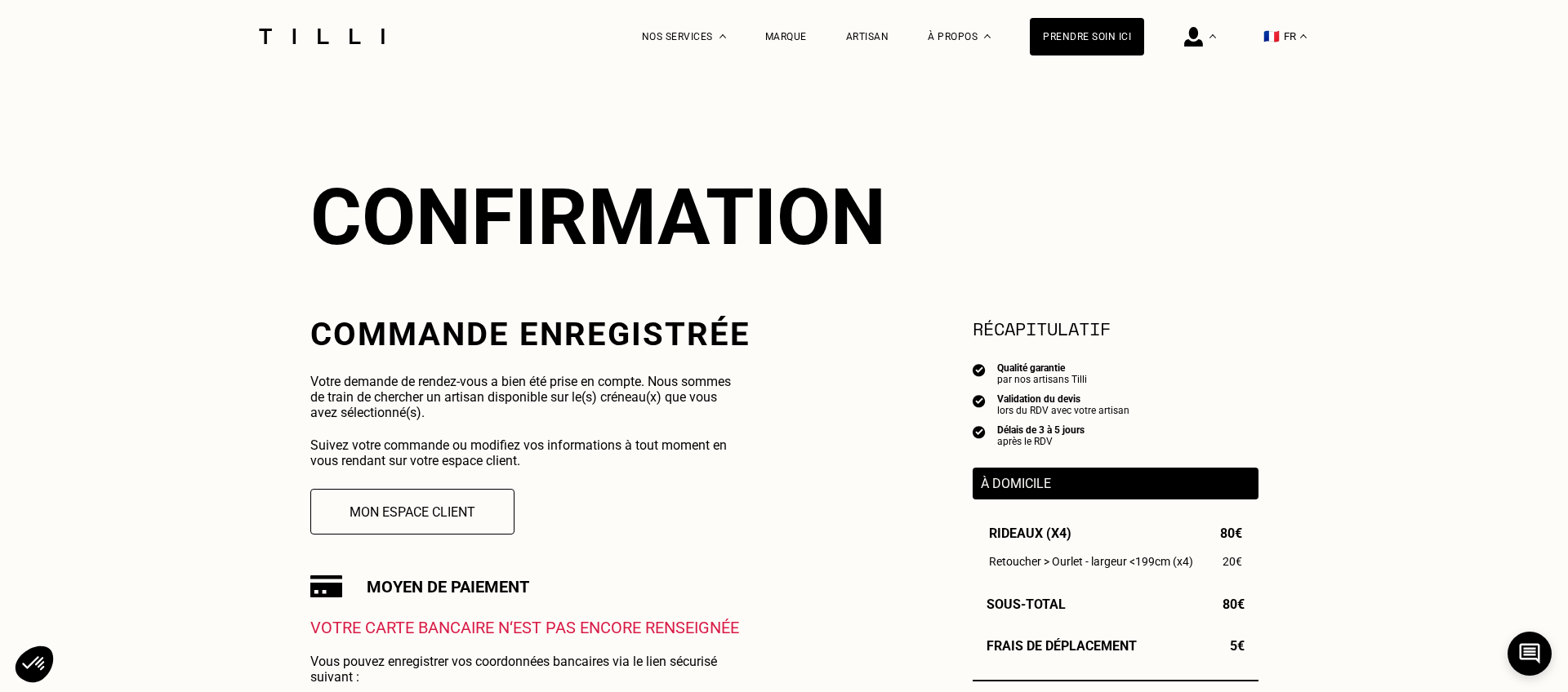
scroll to position [87, 0]
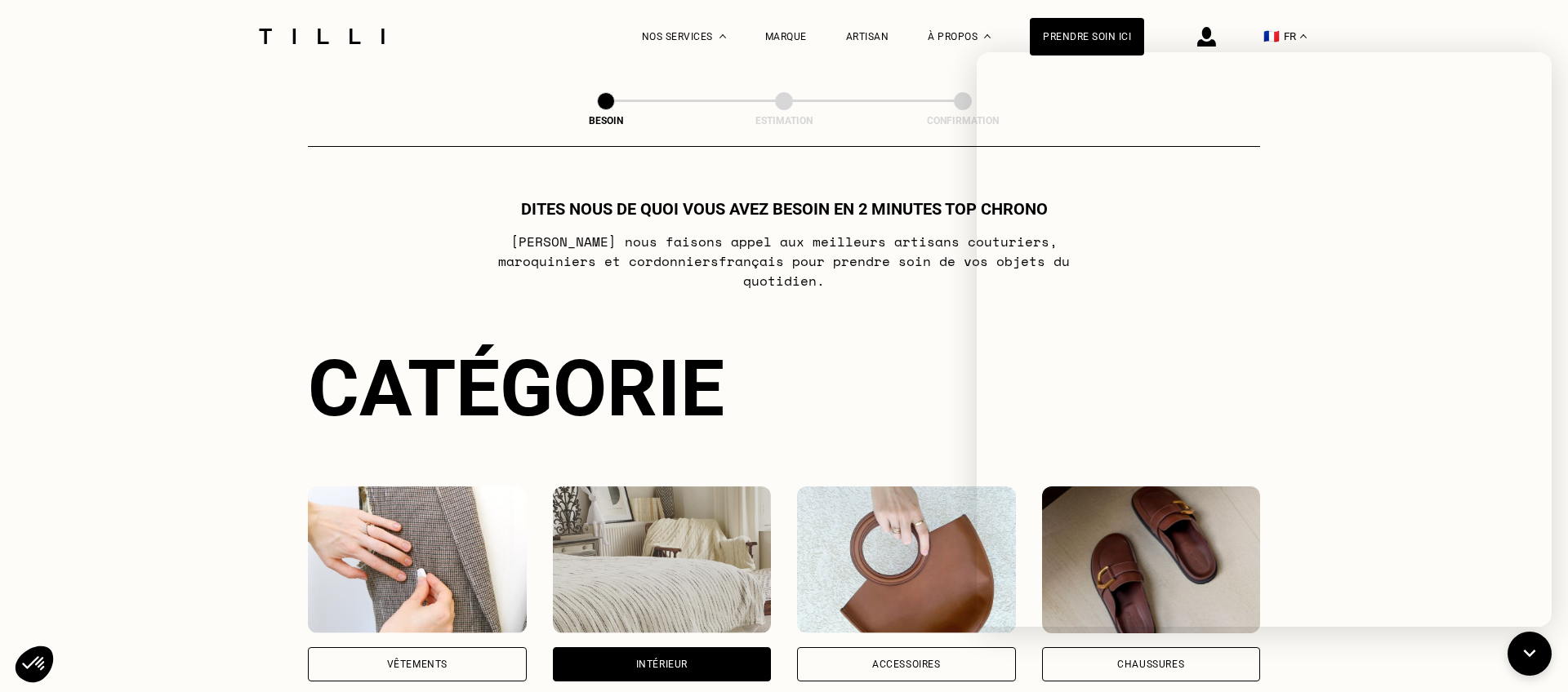
select select "FR"
